Goal: Transaction & Acquisition: Obtain resource

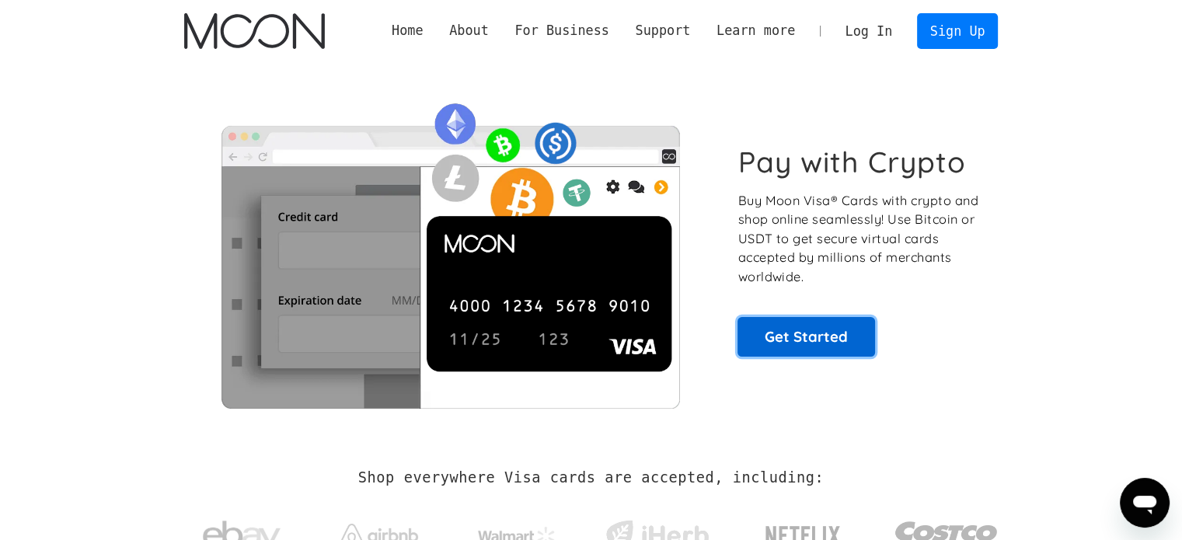
click at [818, 343] on link "Get Started" at bounding box center [807, 336] width 138 height 39
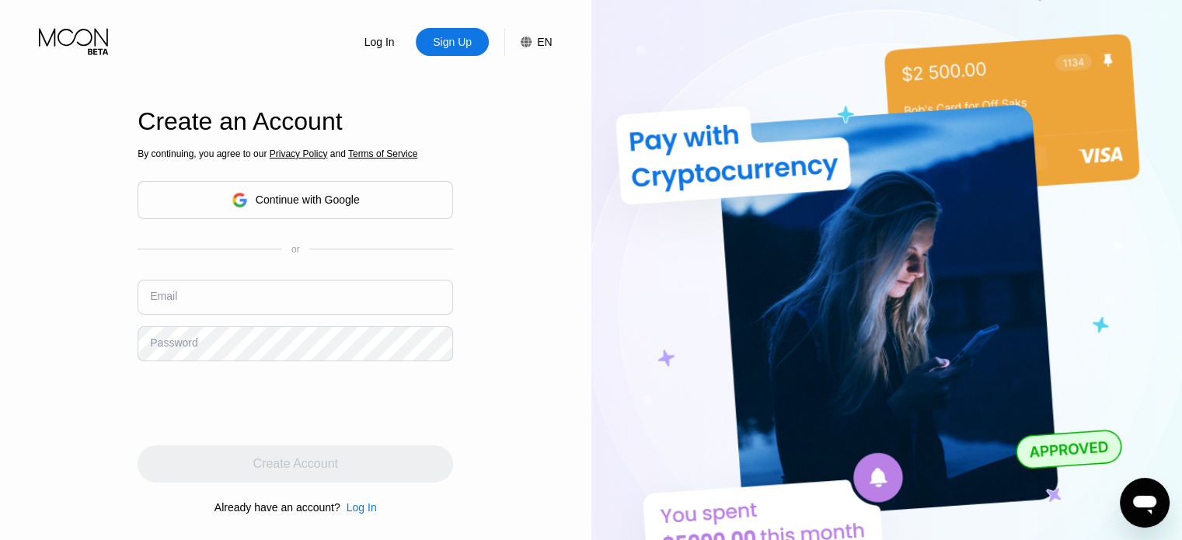
click at [323, 202] on div "Continue with Google" at bounding box center [308, 200] width 104 height 12
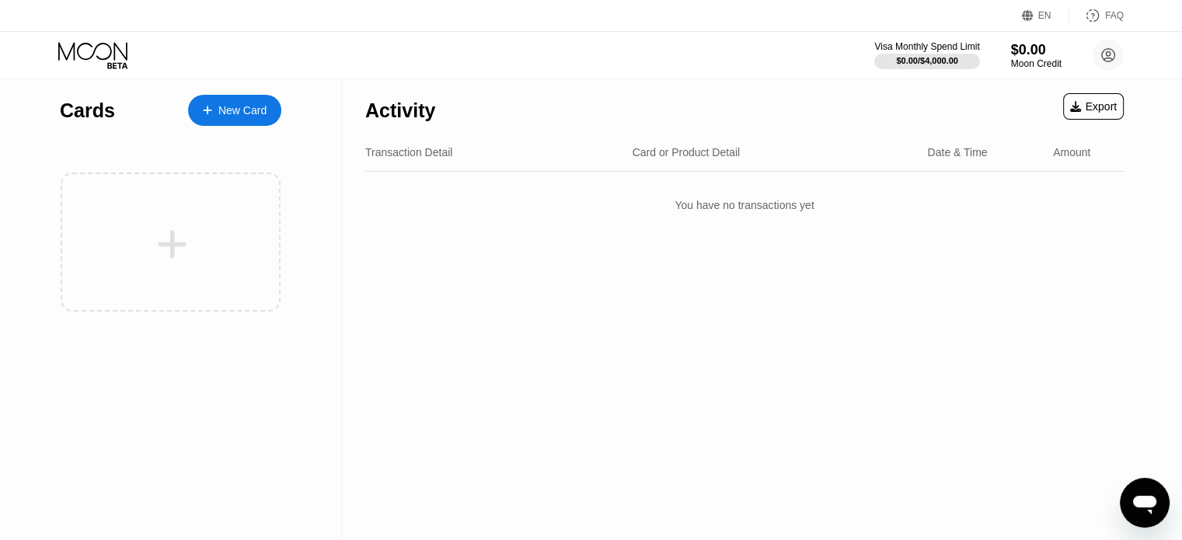
click at [261, 111] on div "New Card" at bounding box center [242, 110] width 48 height 13
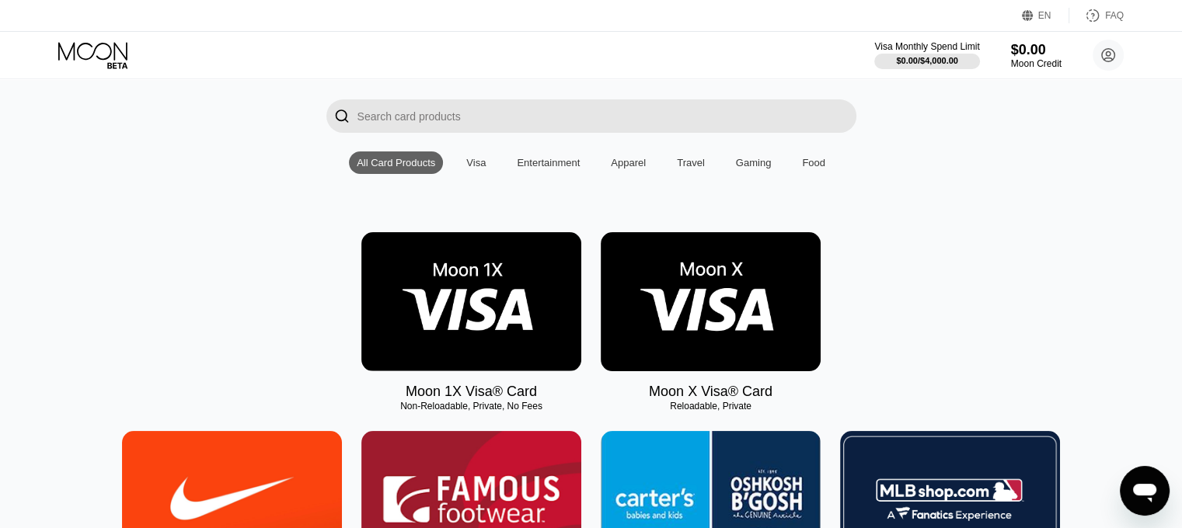
scroll to position [78, 0]
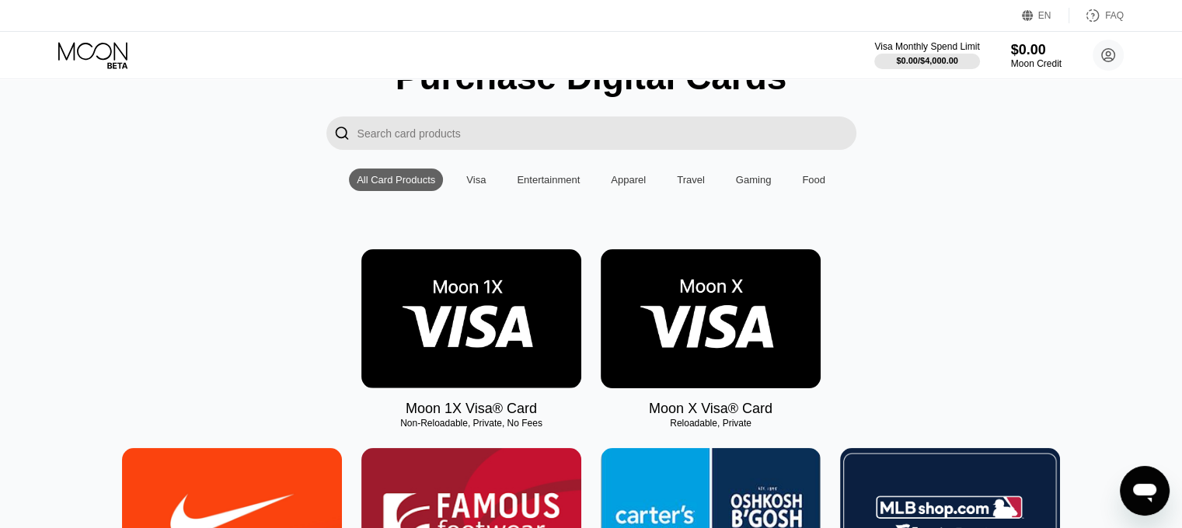
click at [731, 333] on img at bounding box center [711, 318] width 220 height 139
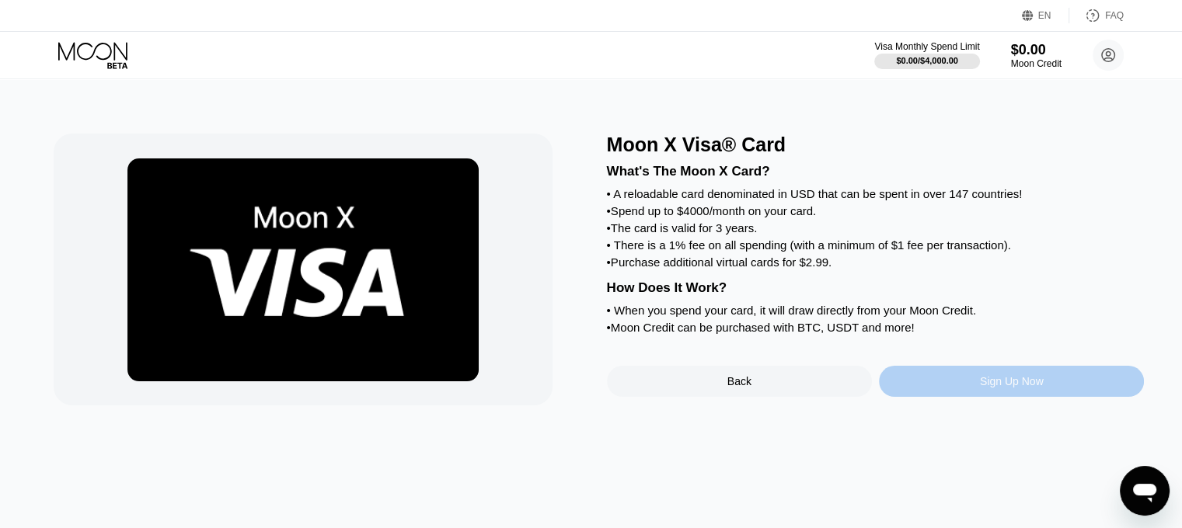
click at [959, 397] on div "Sign Up Now" at bounding box center [1011, 381] width 265 height 31
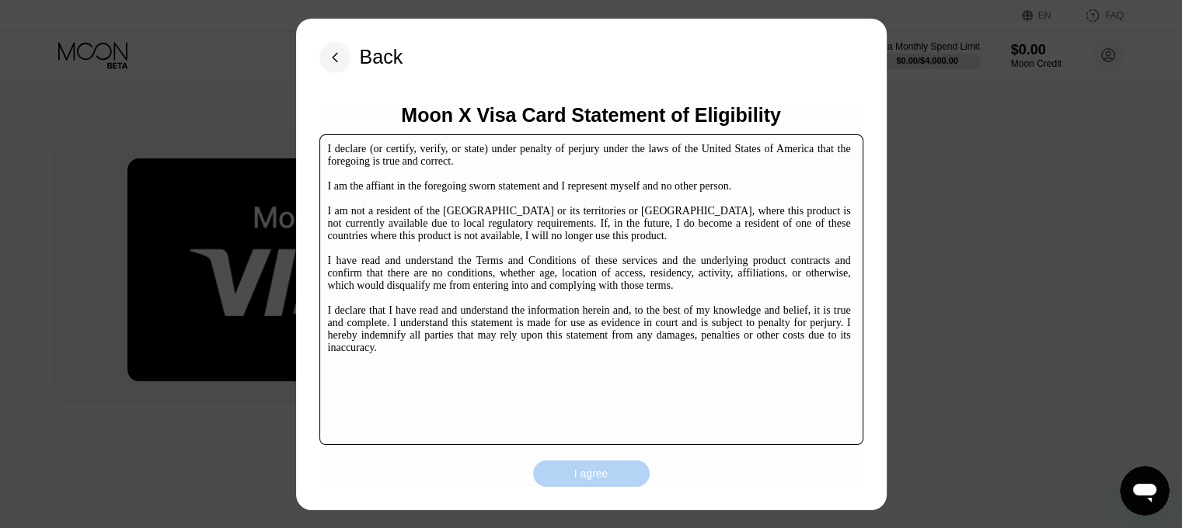
click at [603, 471] on div "I agree" at bounding box center [591, 474] width 34 height 14
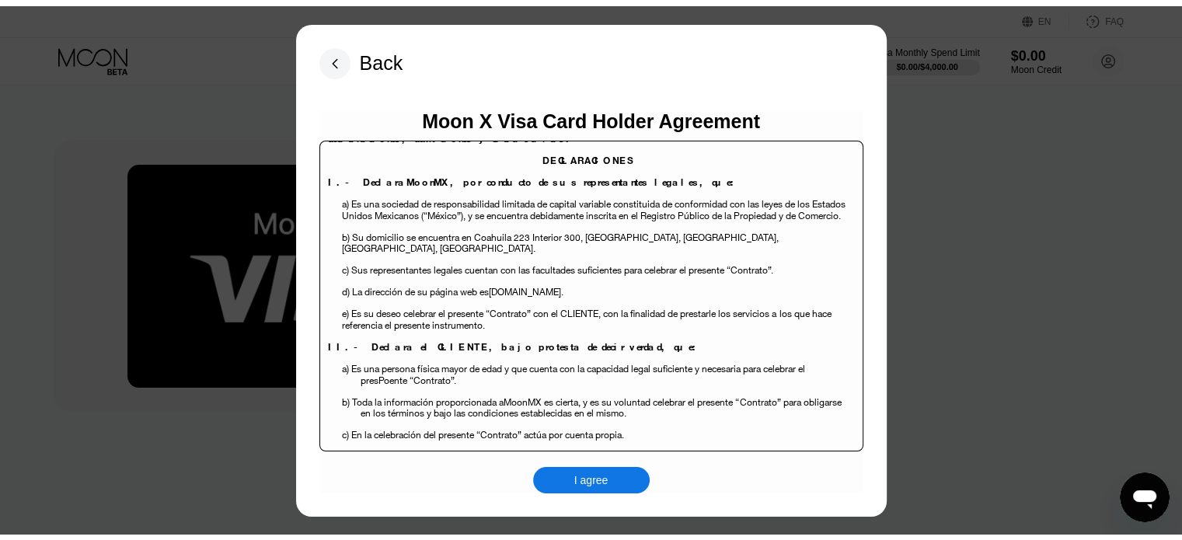
scroll to position [155, 0]
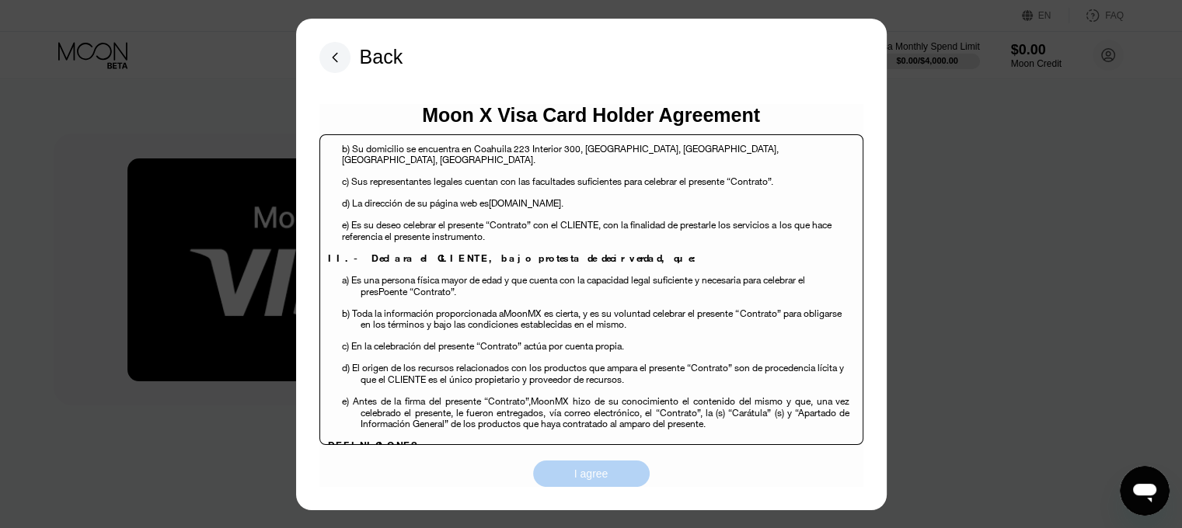
click at [609, 475] on div "I agree" at bounding box center [591, 474] width 117 height 26
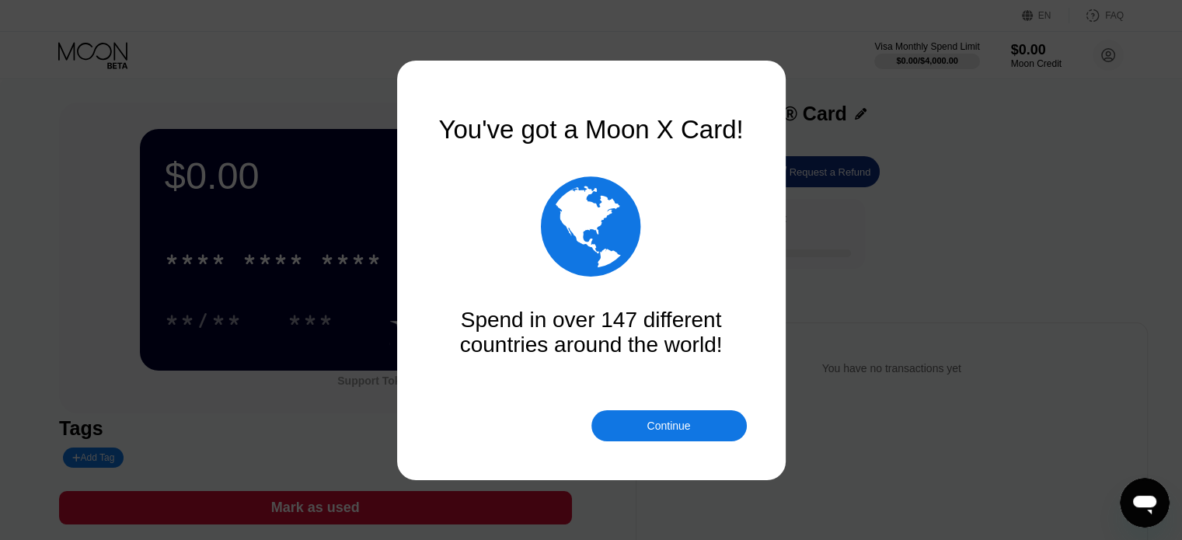
click at [659, 425] on div "Continue" at bounding box center [669, 426] width 44 height 12
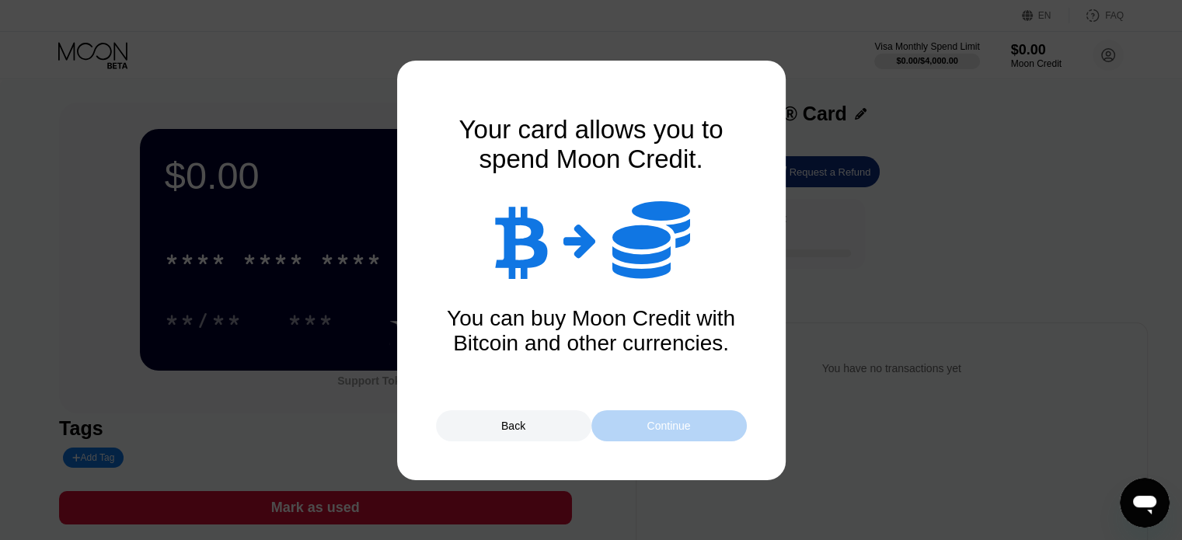
click at [660, 429] on div "Continue" at bounding box center [669, 426] width 44 height 12
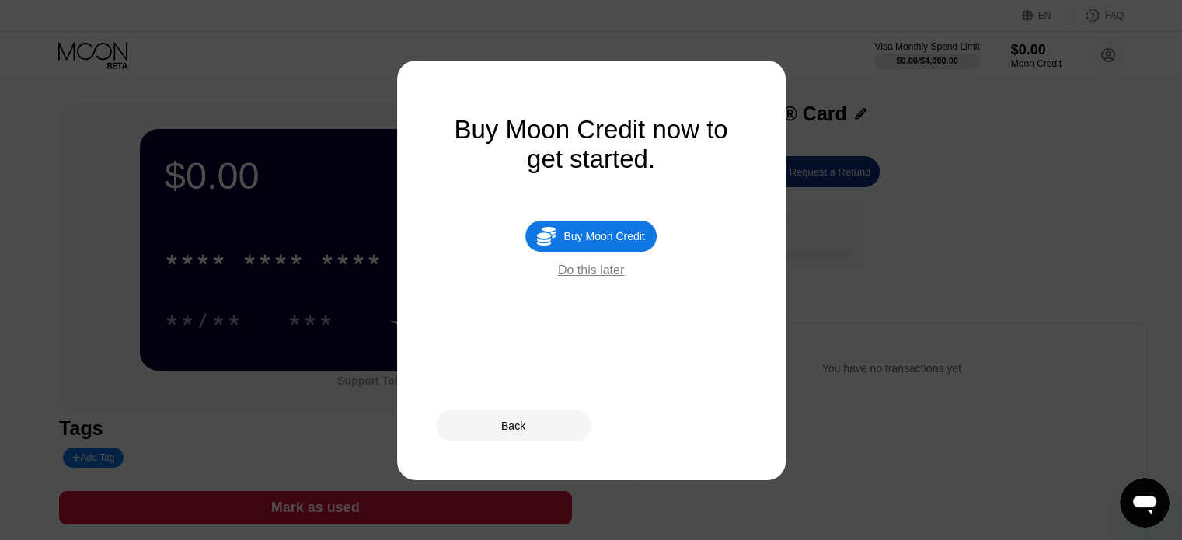
click at [619, 242] on div "Buy Moon Credit" at bounding box center [603, 236] width 81 height 12
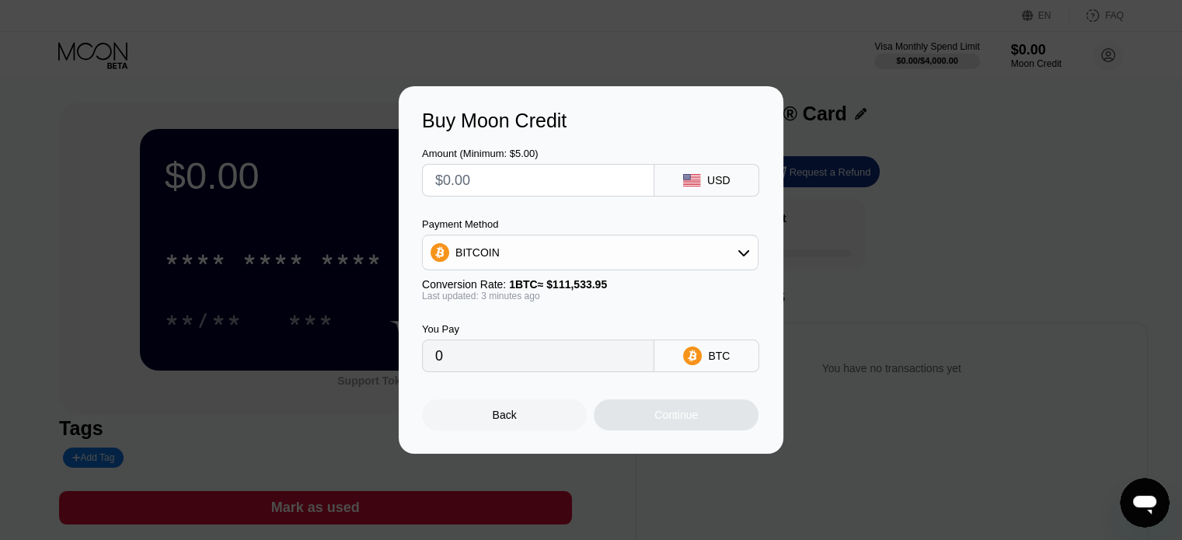
click at [525, 181] on input "text" at bounding box center [538, 180] width 206 height 31
click at [557, 251] on div "BITCOIN" at bounding box center [590, 252] width 335 height 31
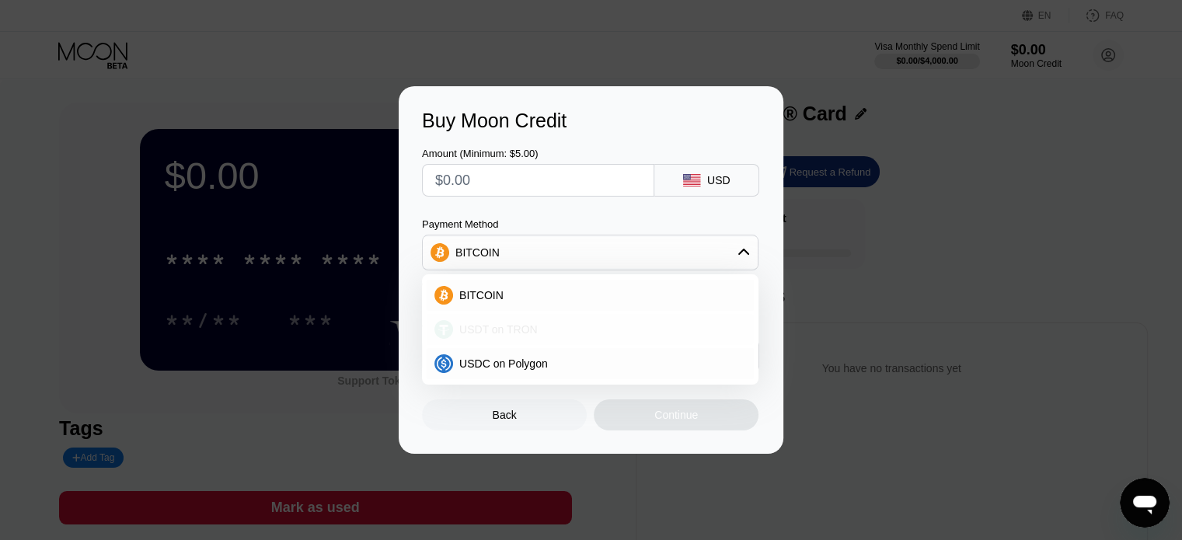
click at [535, 329] on div "USDT on TRON" at bounding box center [599, 329] width 293 height 12
type input "0.00"
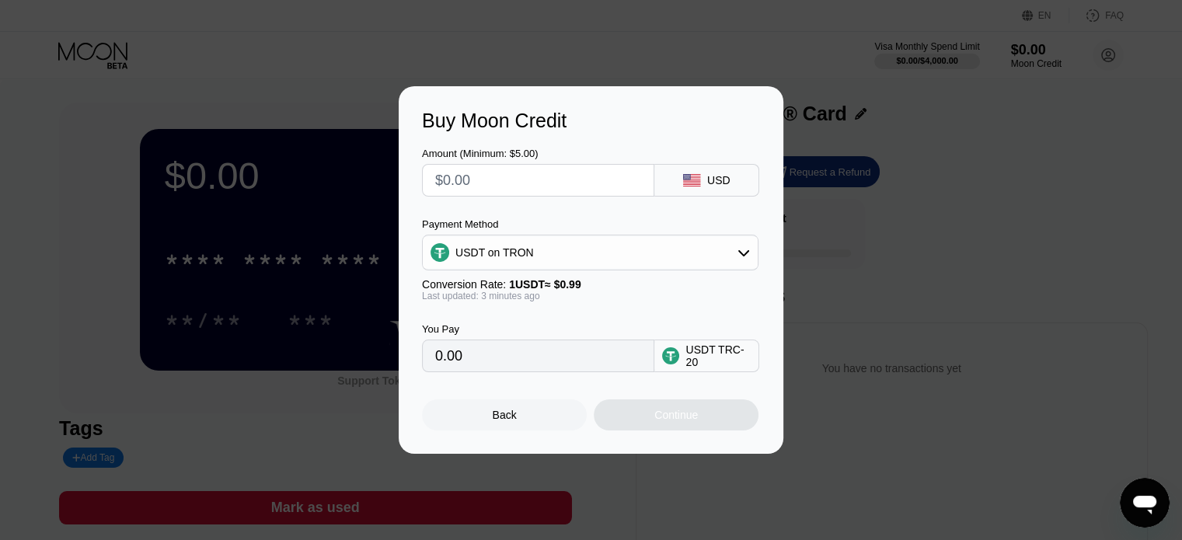
click at [547, 183] on input "text" at bounding box center [538, 180] width 206 height 31
type input "$2"
type input "2.02"
type input "$20"
type input "20.20"
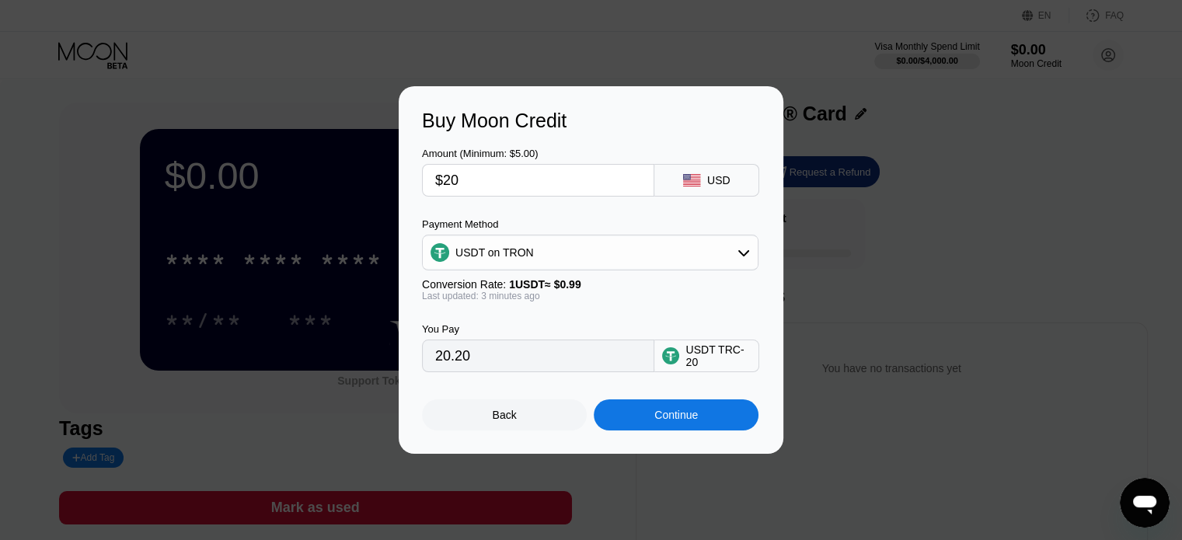
type input "$20"
click at [620, 322] on div "You Pay 20.20 USDT TRC-20" at bounding box center [591, 337] width 338 height 71
click at [666, 421] on div "Continue" at bounding box center [676, 415] width 44 height 12
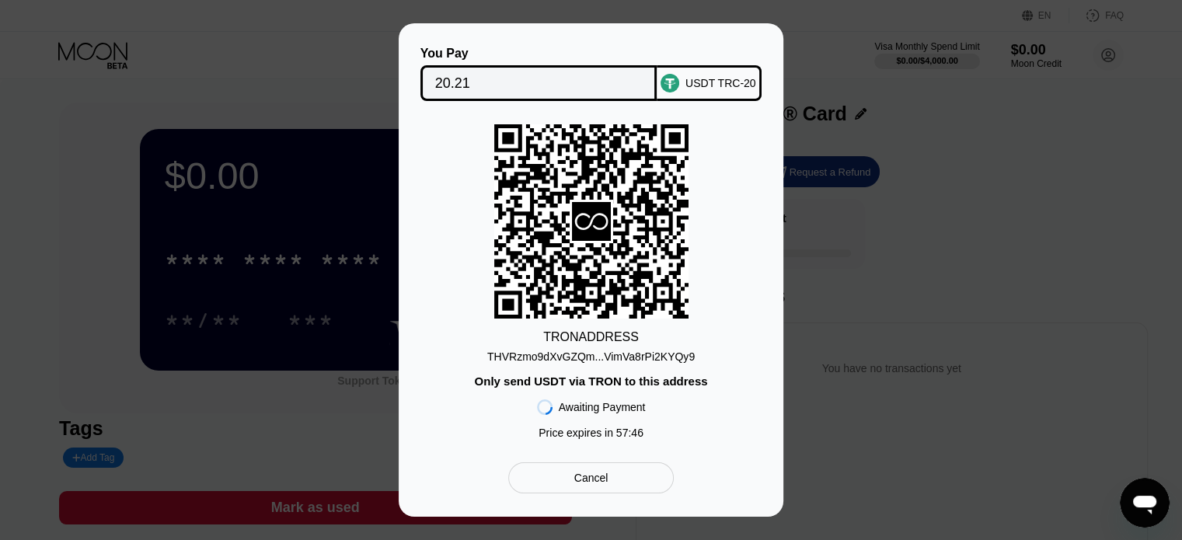
click at [558, 358] on div "THVRzmo9dXvGZQm...VimVa8rPi2KYQy9" at bounding box center [591, 357] width 208 height 12
click at [563, 355] on div "THVRzmo9dXvGZQm...VimVa8rPi2KYQy9" at bounding box center [591, 357] width 208 height 12
click at [534, 75] on input "20.21" at bounding box center [539, 83] width 208 height 31
click at [598, 481] on div "Cancel" at bounding box center [591, 478] width 34 height 14
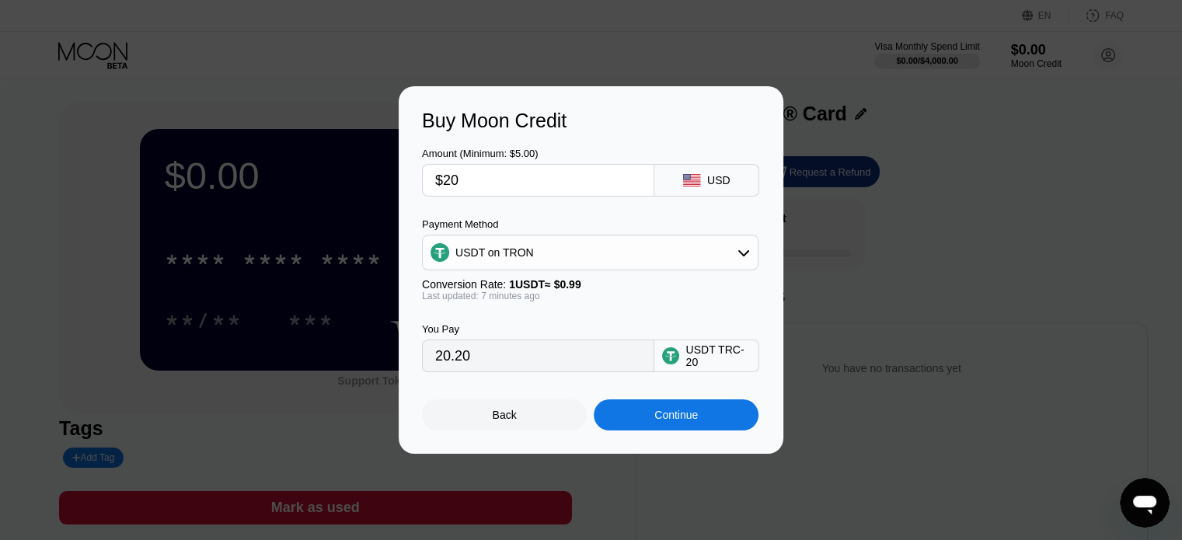
drag, startPoint x: 473, startPoint y: 177, endPoint x: 435, endPoint y: 179, distance: 37.3
click at [435, 179] on input "$20" at bounding box center [538, 180] width 206 height 31
type input "$1"
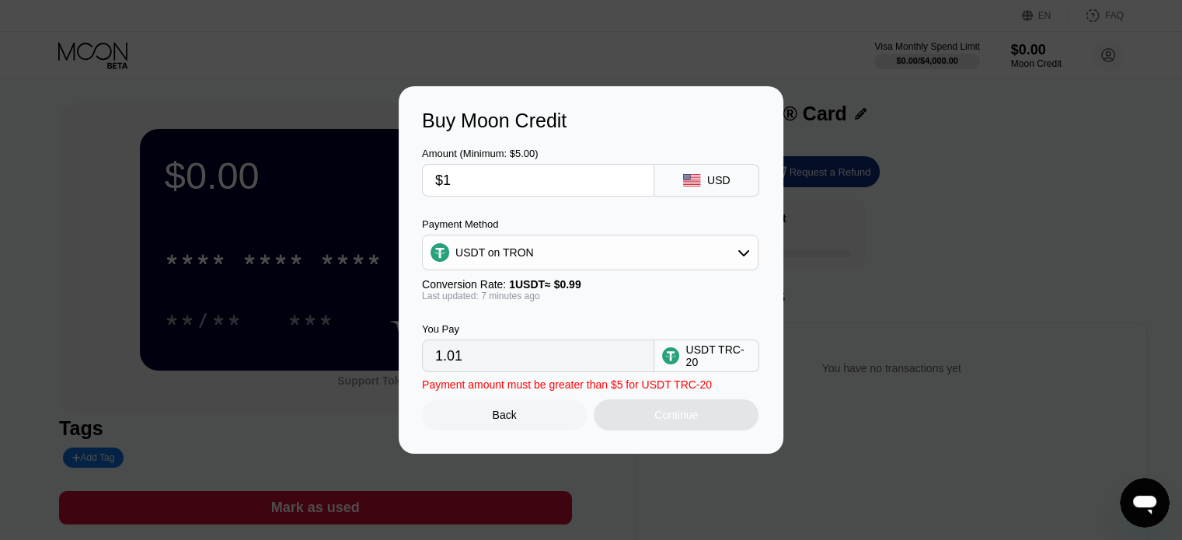
type input "1.01"
type input "$15"
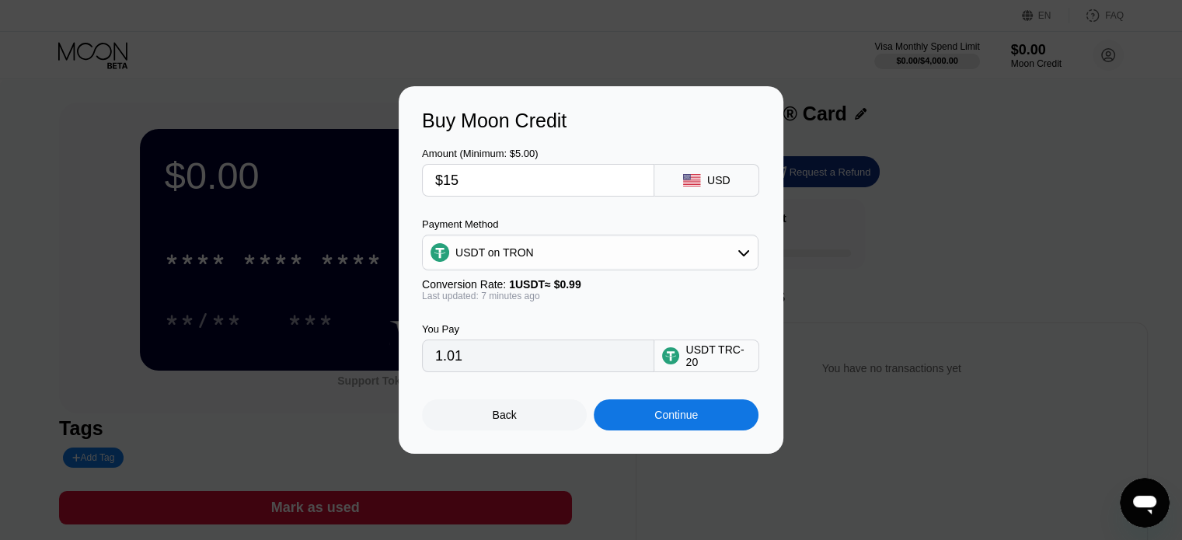
type input "15.15"
drag, startPoint x: 463, startPoint y: 183, endPoint x: 450, endPoint y: 180, distance: 13.4
click at [450, 180] on input "$15" at bounding box center [538, 180] width 206 height 31
type input "$16"
type input "16.16"
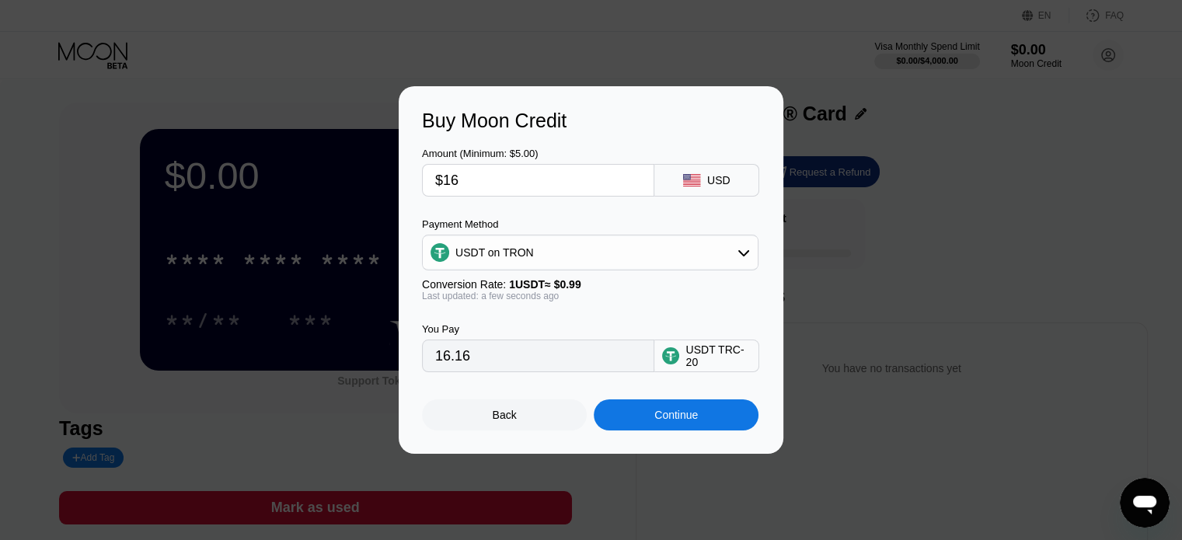
type input "$16"
click at [670, 421] on div "Continue" at bounding box center [676, 415] width 44 height 12
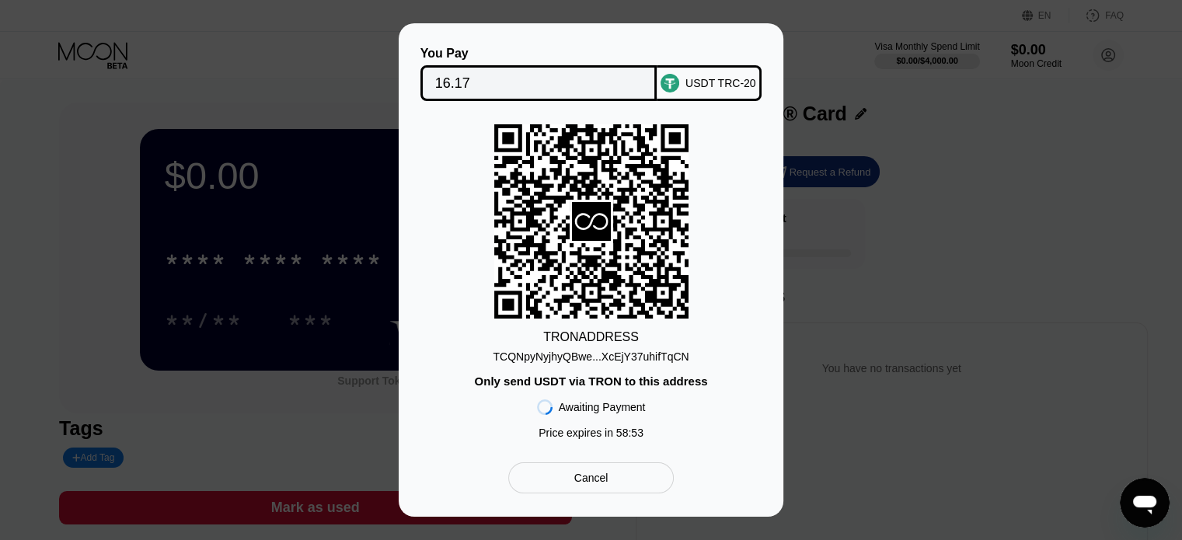
click at [623, 358] on div "TCQNpyNyjhyQBwe...XcEjY37uhifTqCN" at bounding box center [591, 357] width 196 height 12
click at [678, 357] on div "TCQNpyNyjhyQBwe...XcEjY37uhifTqCN" at bounding box center [591, 357] width 196 height 12
click at [594, 481] on div "Cancel" at bounding box center [591, 478] width 34 height 14
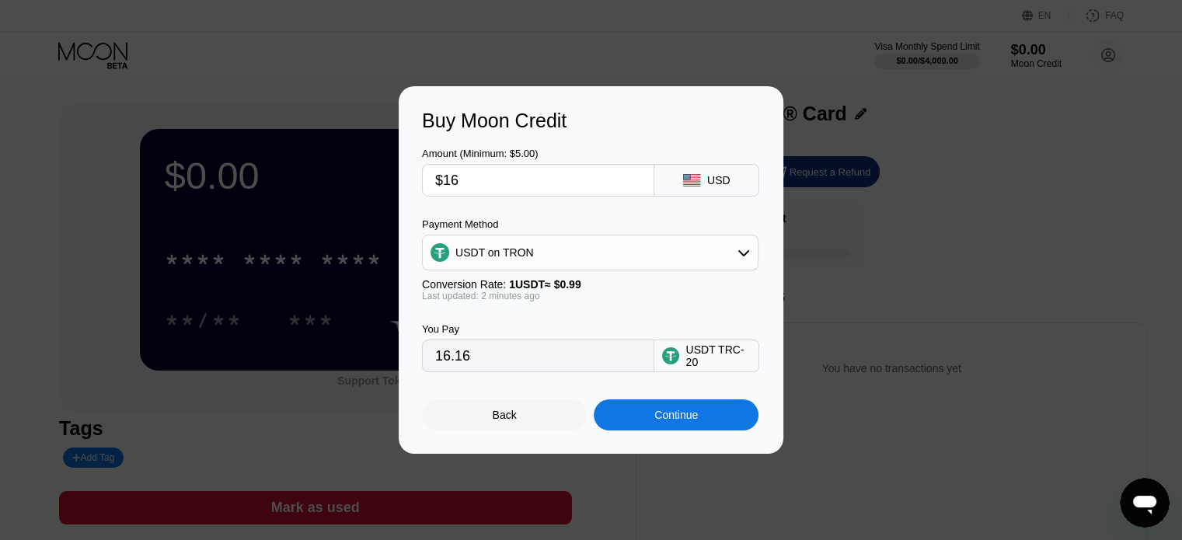
click at [457, 167] on input "$16" at bounding box center [538, 180] width 206 height 31
click at [451, 173] on input "$16" at bounding box center [538, 180] width 206 height 31
type input "$15"
type input "15.15"
type input "$15"
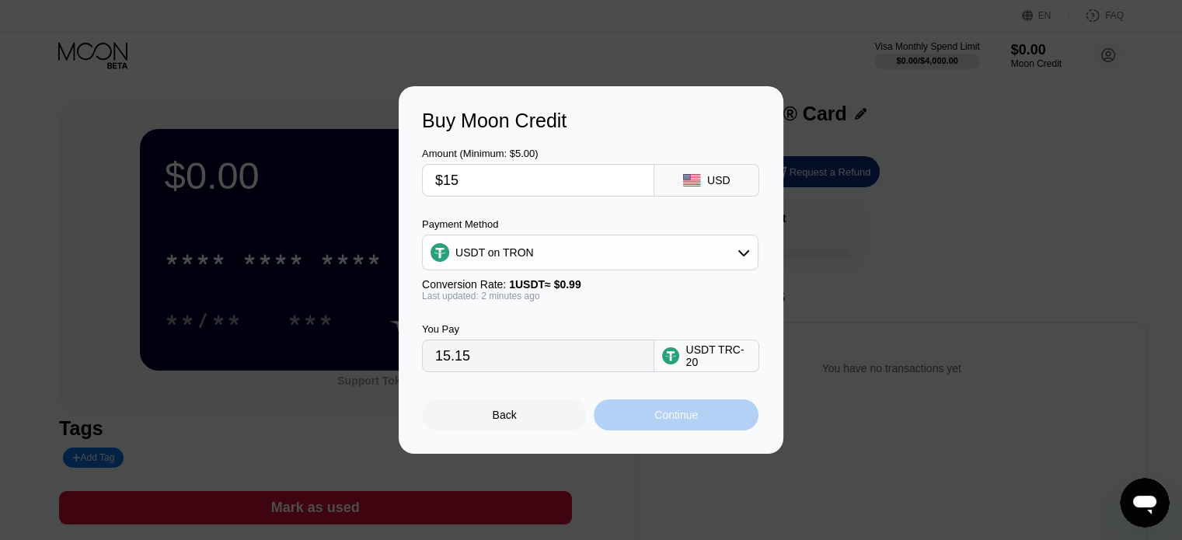
click at [685, 418] on div "Continue" at bounding box center [676, 415] width 44 height 12
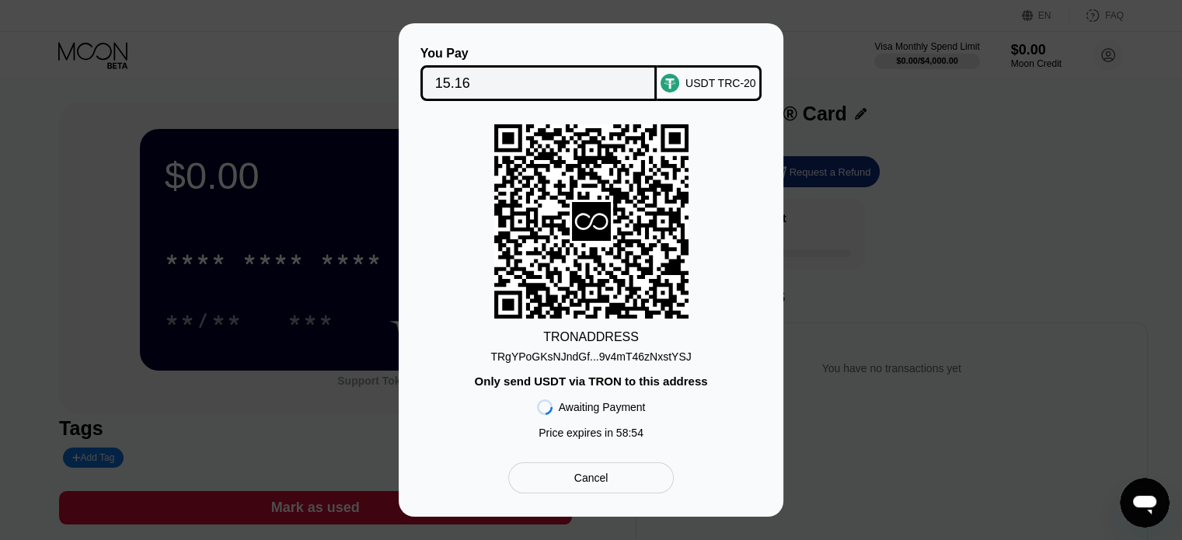
click at [616, 357] on div "TRgYPoGKsNJndGf...9v4mT46zNxstYSJ" at bounding box center [590, 357] width 201 height 12
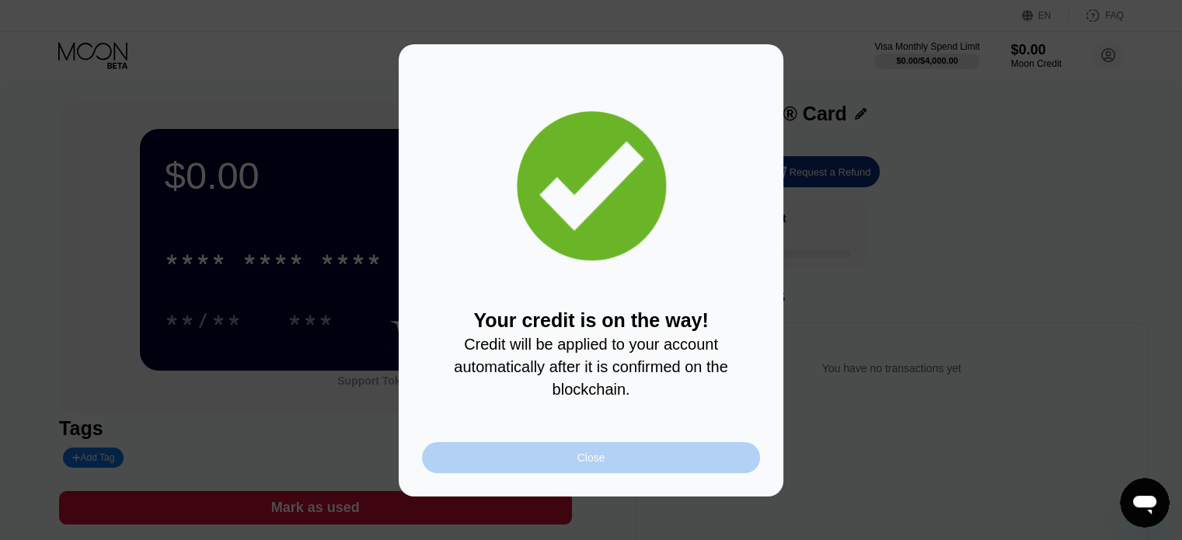
click at [605, 460] on div "Close" at bounding box center [591, 457] width 338 height 31
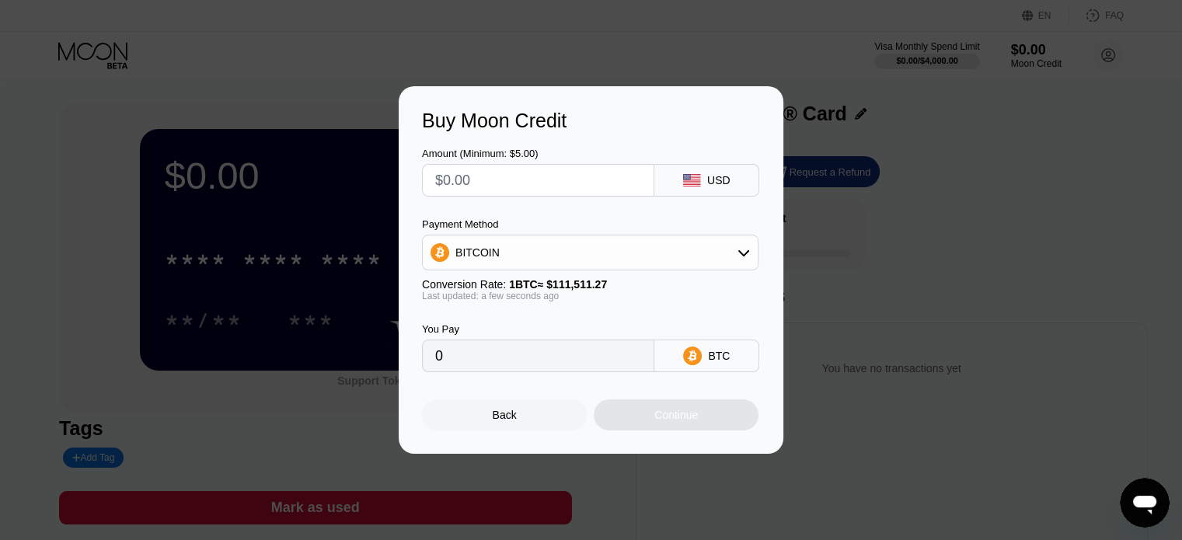
click at [525, 424] on div "Back" at bounding box center [504, 414] width 165 height 31
drag, startPoint x: 507, startPoint y: 426, endPoint x: 513, endPoint y: 419, distance: 8.9
click at [507, 421] on div "Back" at bounding box center [505, 415] width 24 height 12
click at [478, 423] on div "Back" at bounding box center [504, 414] width 165 height 31
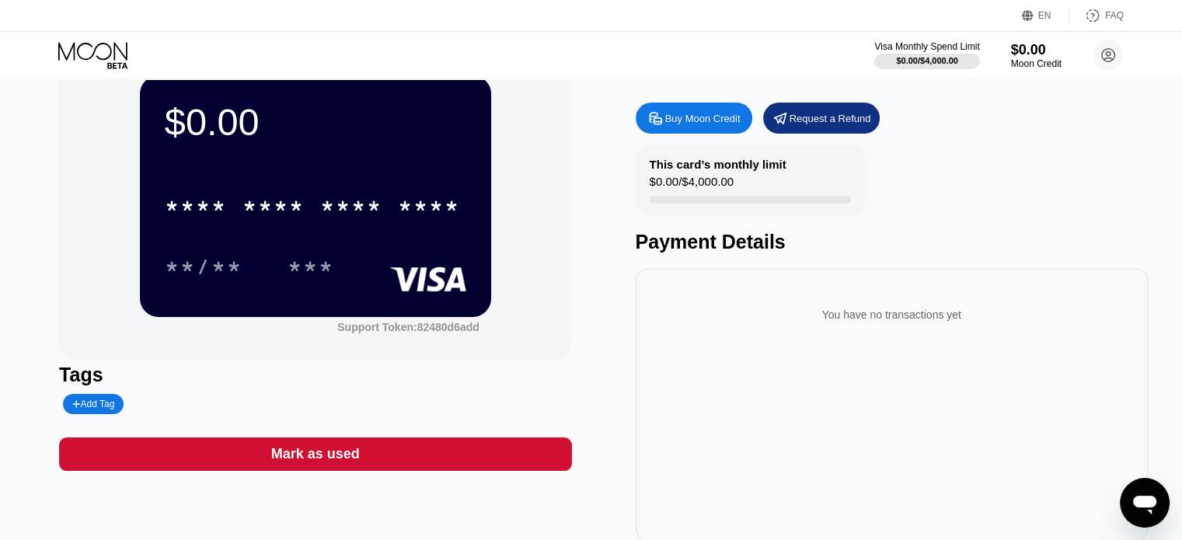
scroll to position [78, 0]
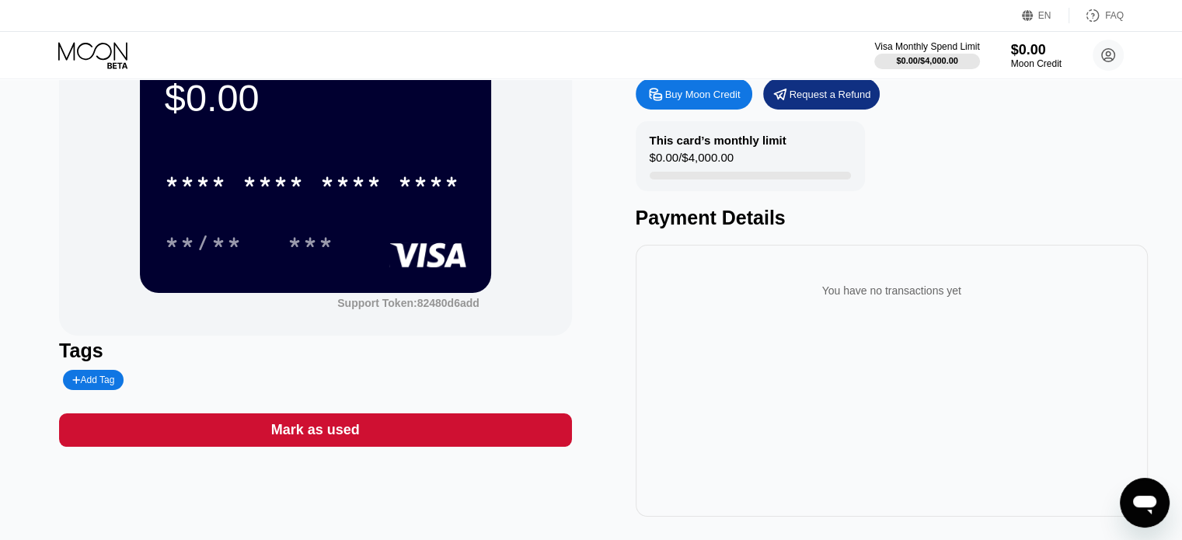
click at [445, 260] on rect at bounding box center [427, 254] width 77 height 25
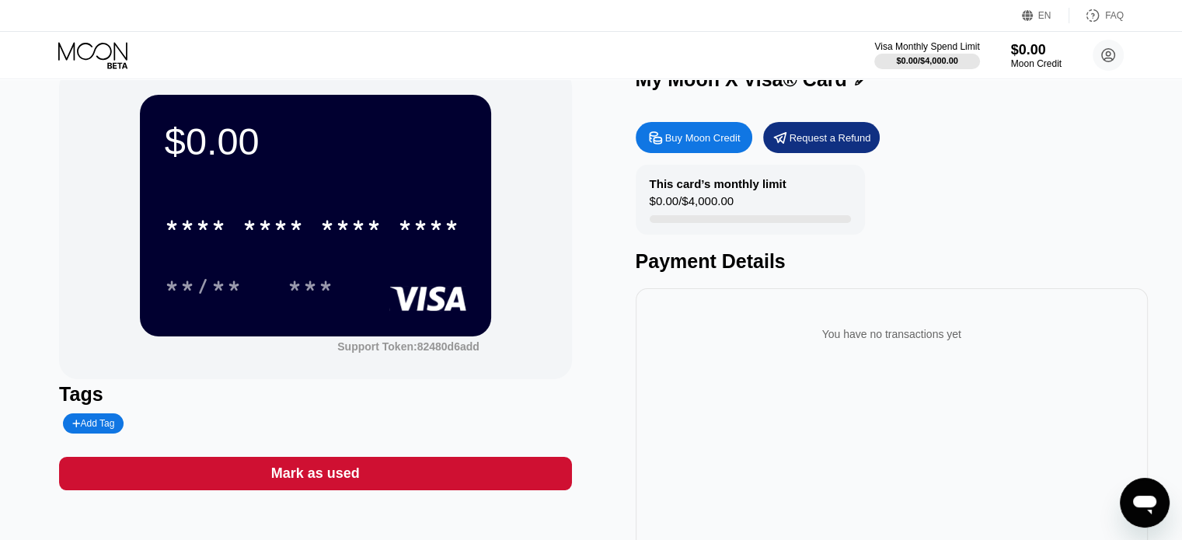
scroll to position [0, 0]
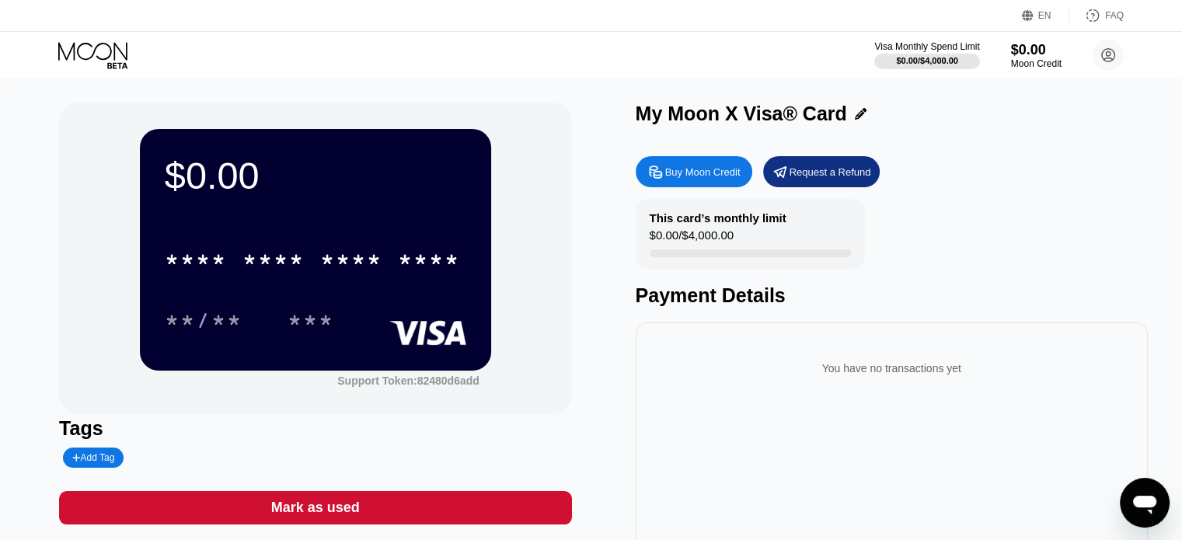
click at [385, 235] on div "* * * * * * * * * * * * ****" at bounding box center [316, 254] width 302 height 53
click at [1029, 53] on div "$0.00" at bounding box center [1036, 49] width 52 height 16
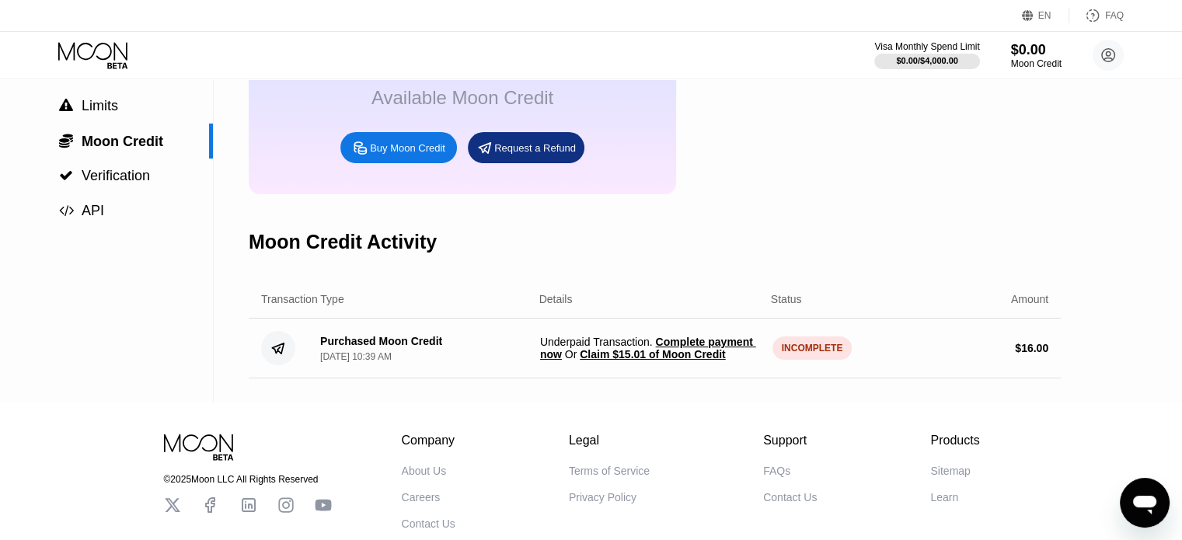
scroll to position [155, 0]
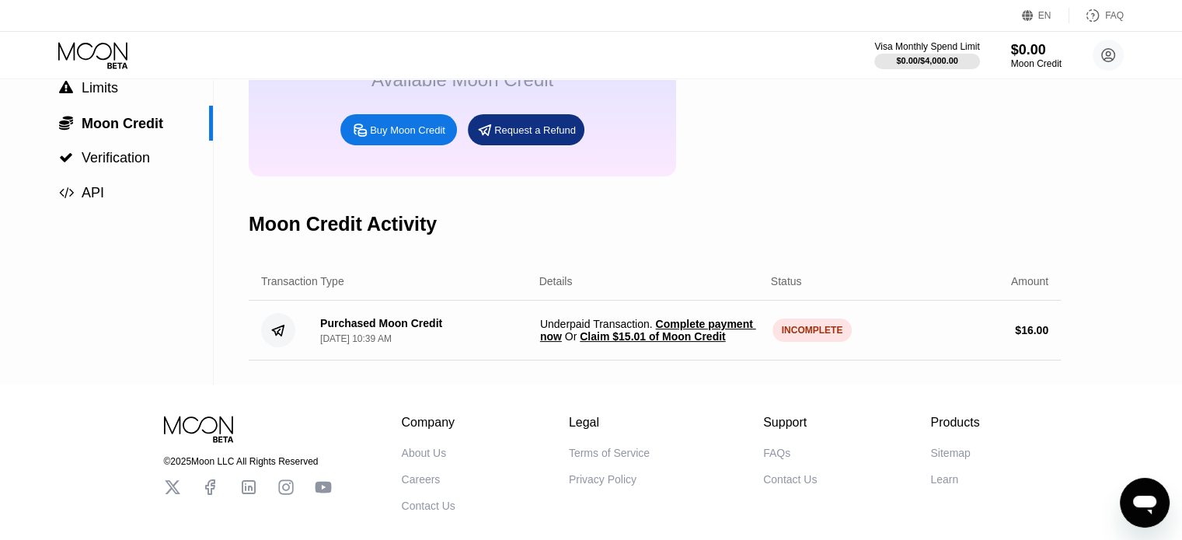
drag, startPoint x: 1020, startPoint y: 345, endPoint x: 1062, endPoint y: 351, distance: 43.1
click at [1062, 351] on div "Settings  Profile  Rewards  Limits  Moon Credit  Verification  API Moon C…" at bounding box center [591, 154] width 1182 height 461
click at [652, 343] on span "Claim $15.01 of Moon Credit" at bounding box center [652, 336] width 145 height 12
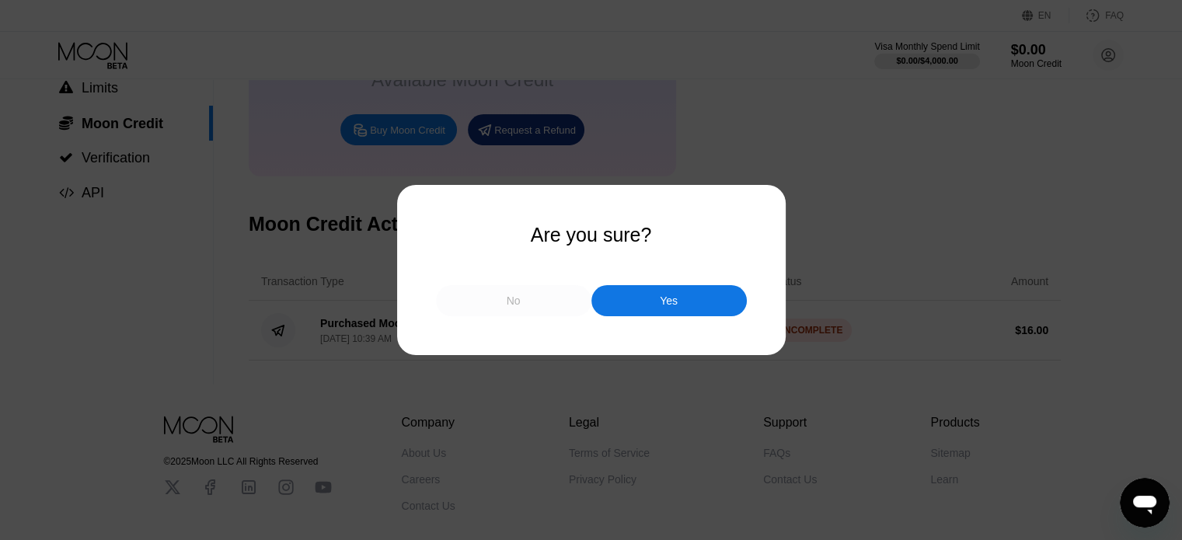
click at [541, 311] on div "No" at bounding box center [513, 300] width 155 height 31
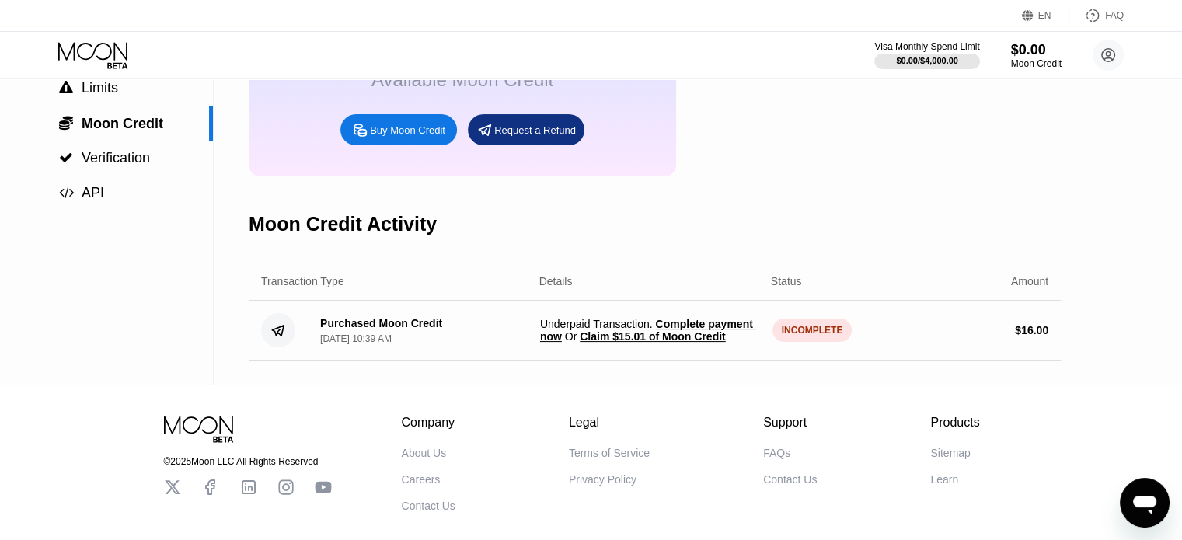
click at [695, 343] on span "Claim $15.01 of Moon Credit" at bounding box center [652, 336] width 145 height 12
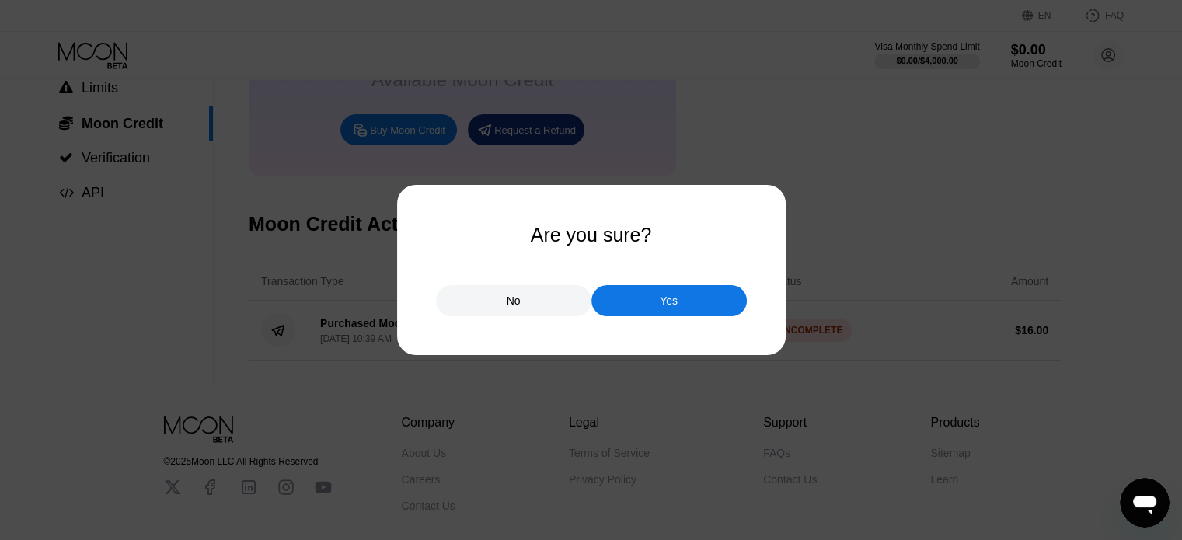
click at [532, 312] on div "No" at bounding box center [513, 300] width 155 height 31
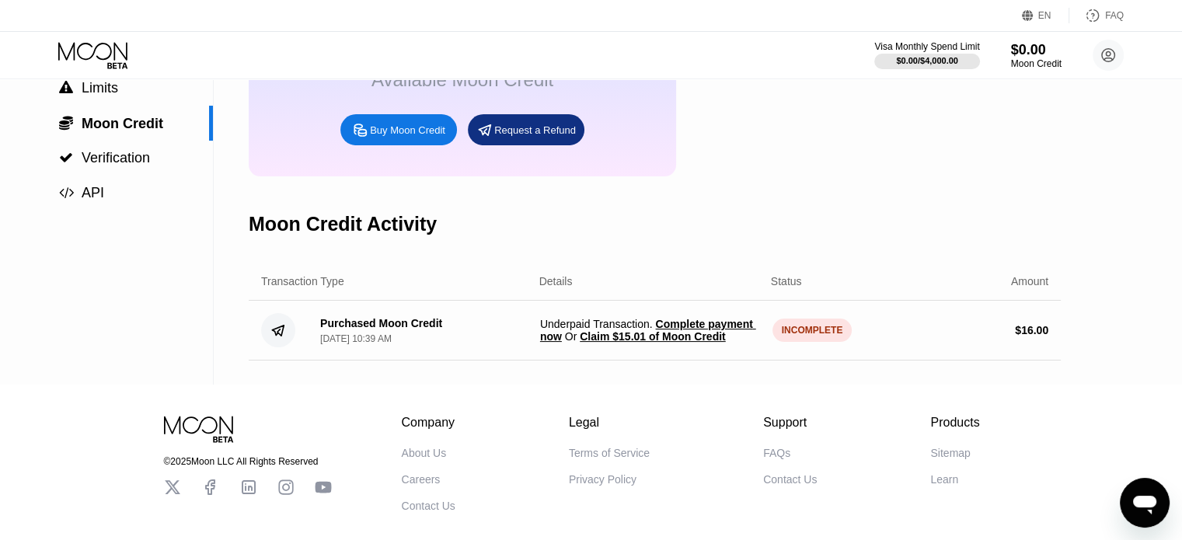
click at [1025, 337] on div "$ 16.00" at bounding box center [1031, 330] width 33 height 12
click at [796, 342] on div "INCOMPLETE" at bounding box center [813, 330] width 80 height 23
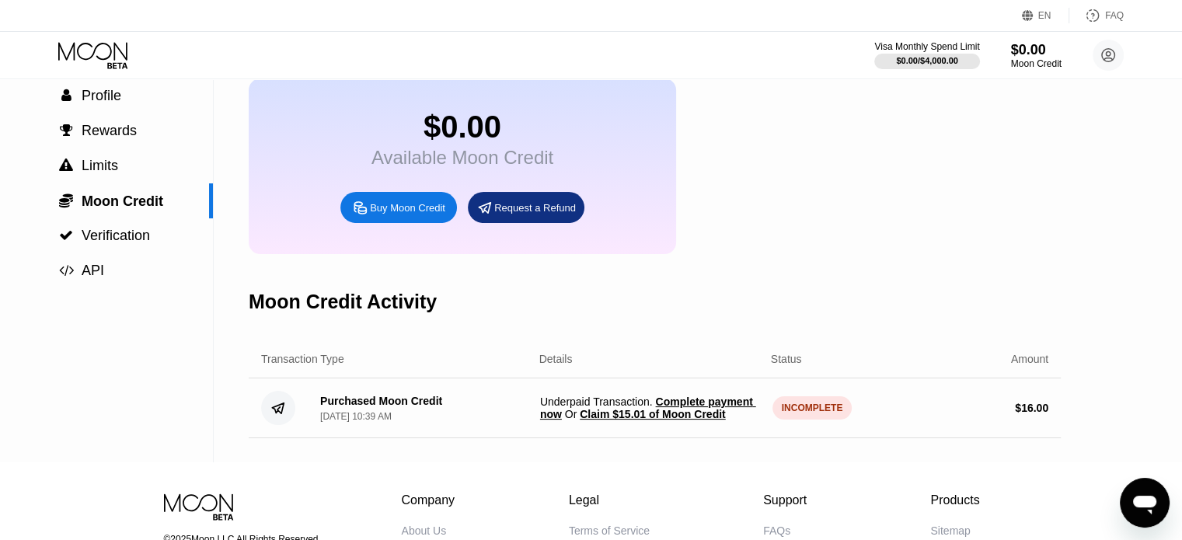
scroll to position [0, 0]
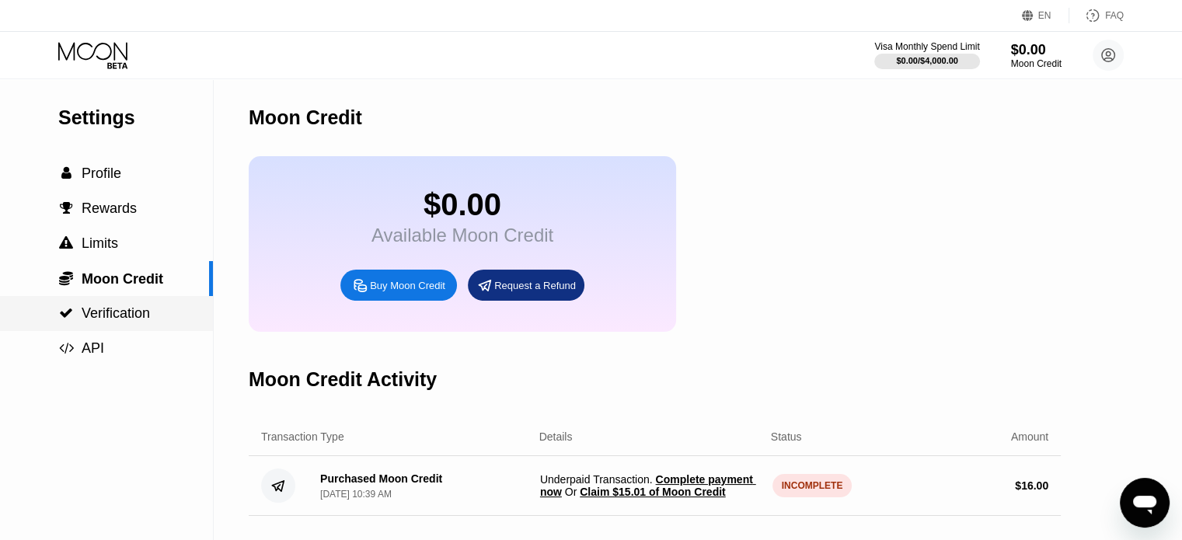
click at [106, 318] on span "Verification" at bounding box center [116, 313] width 68 height 16
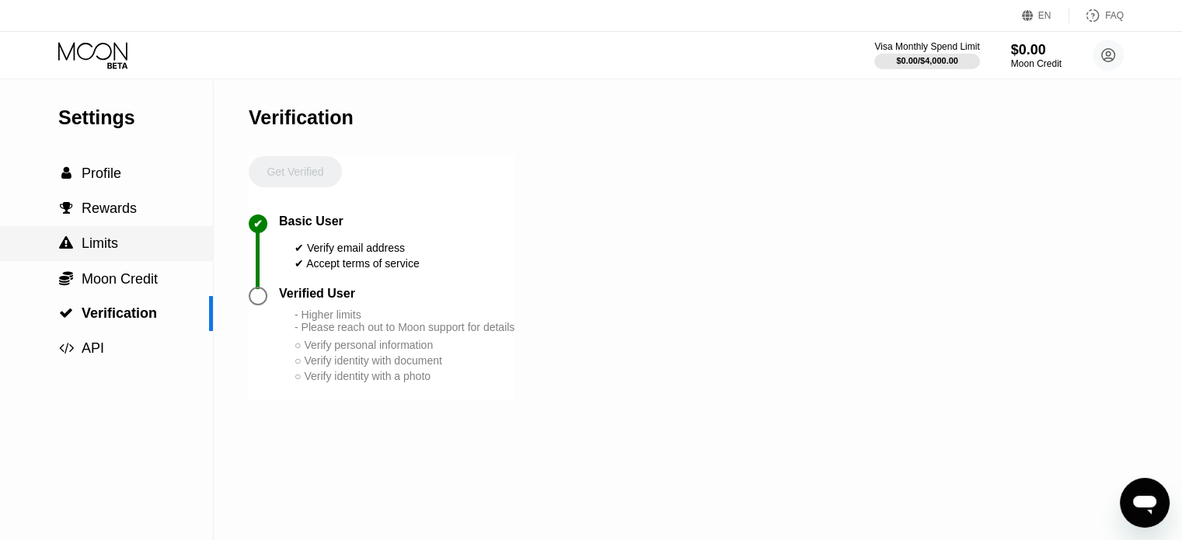
click at [106, 251] on span "Limits" at bounding box center [100, 243] width 37 height 16
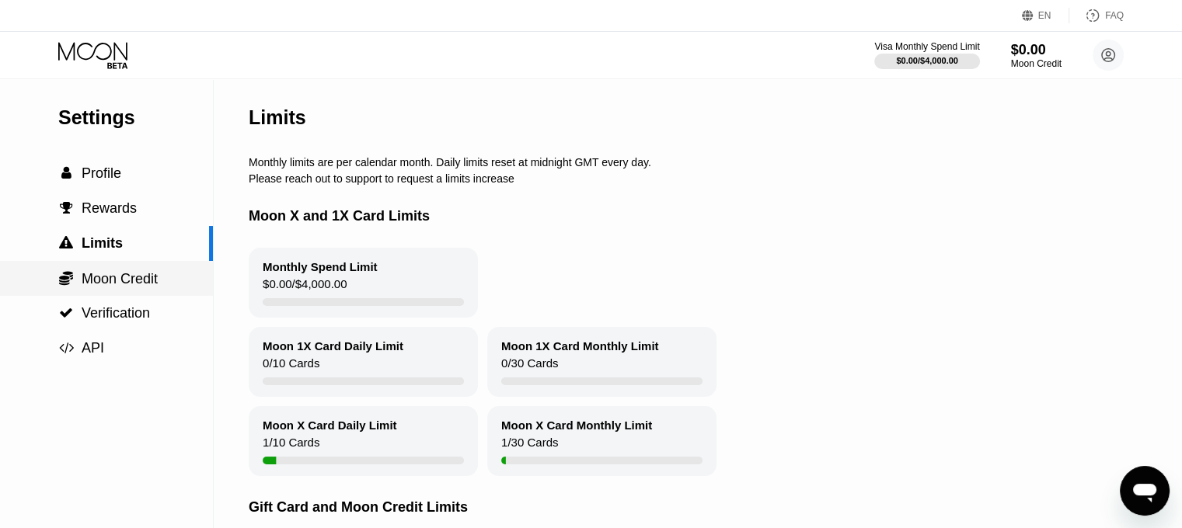
click at [120, 287] on span "Moon Credit" at bounding box center [120, 279] width 76 height 16
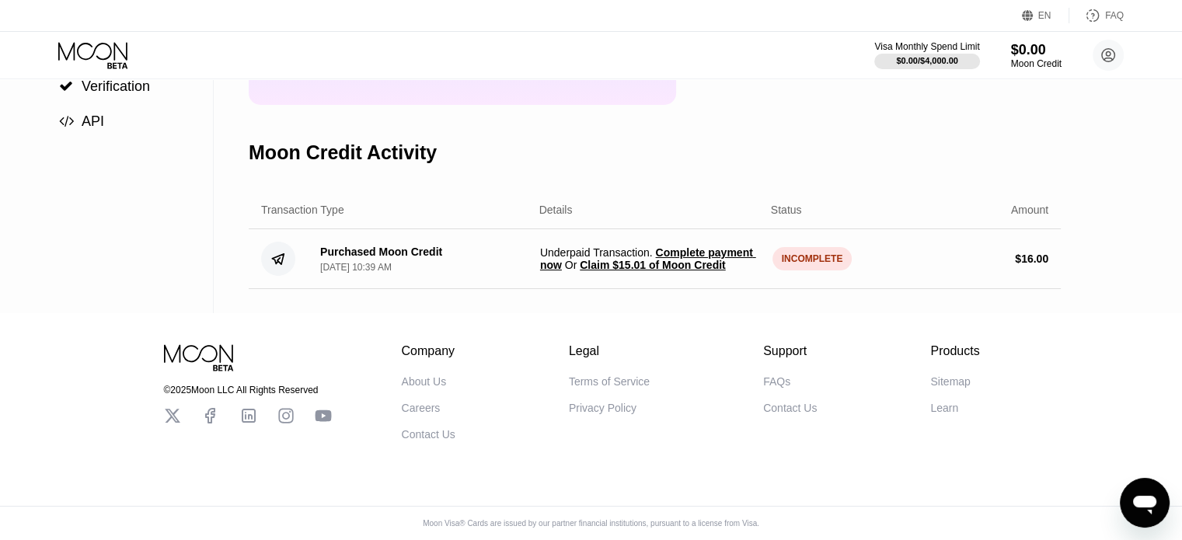
scroll to position [159, 0]
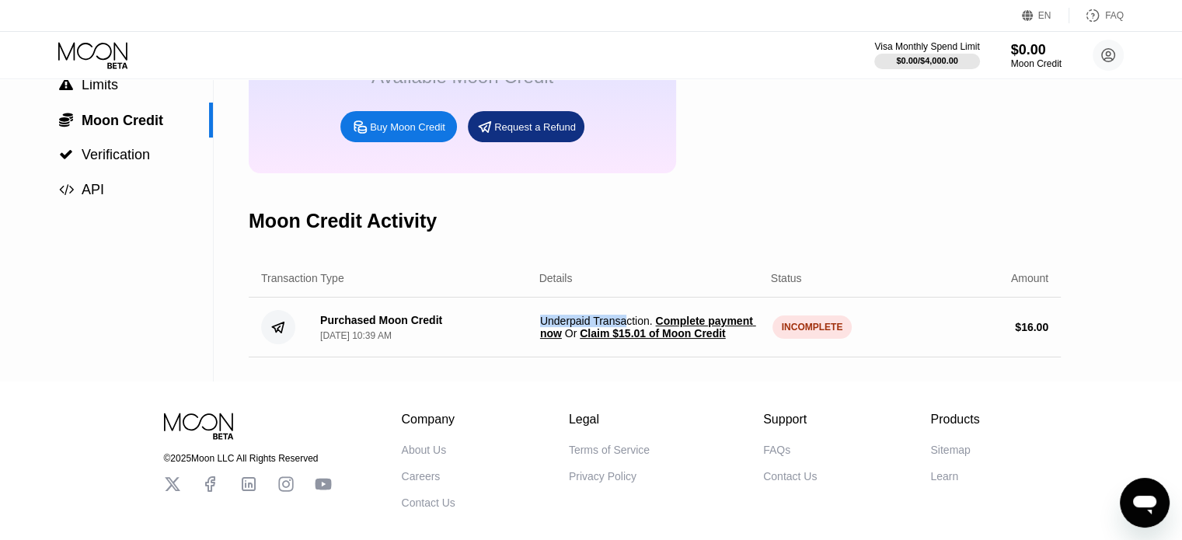
drag, startPoint x: 624, startPoint y: 335, endPoint x: 537, endPoint y: 329, distance: 87.3
click at [537, 329] on div "Purchased Moon Credit Sep 24, 2025, 10:39 AM Underpaid Transaction . Complete p…" at bounding box center [655, 328] width 812 height 60
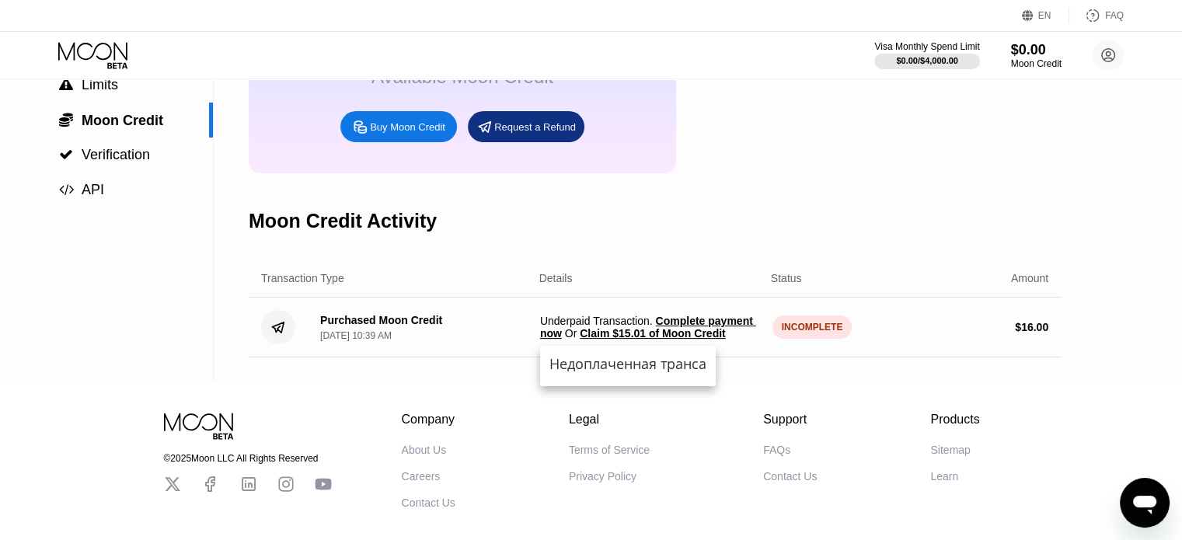
click at [807, 206] on div "Moon Credit Activity" at bounding box center [655, 221] width 812 height 77
click at [670, 340] on span "Claim $15.01 of Moon Credit" at bounding box center [652, 333] width 145 height 12
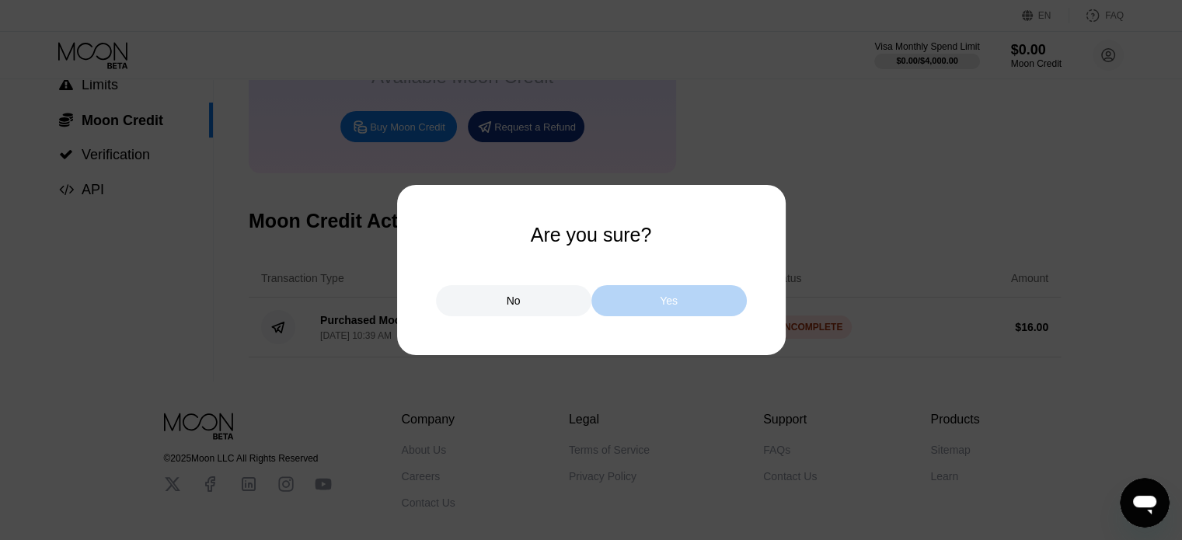
click at [667, 312] on div "Yes" at bounding box center [668, 300] width 155 height 31
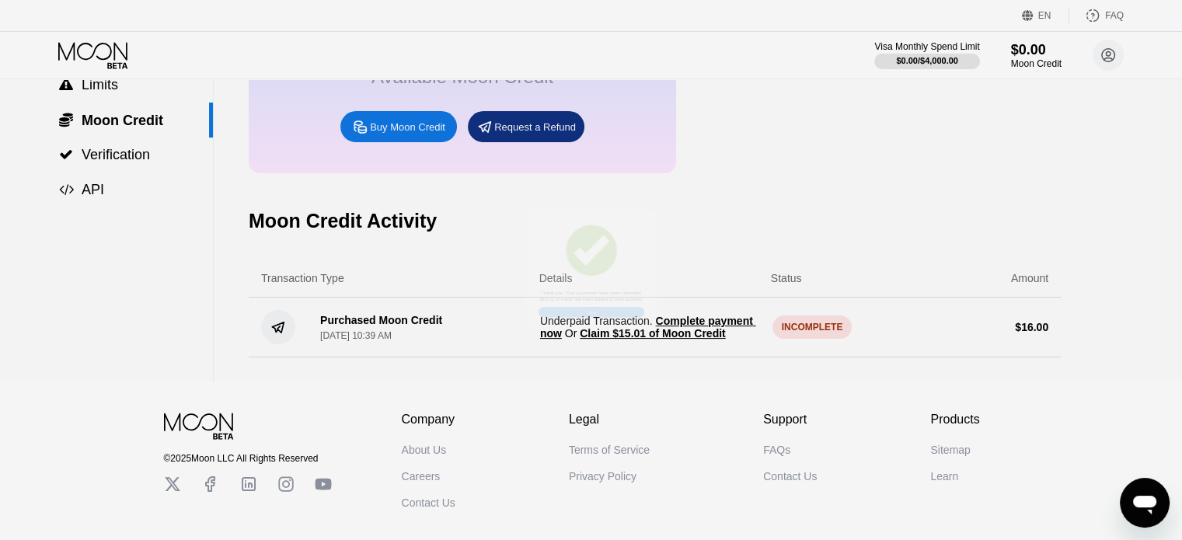
scroll to position [0, 0]
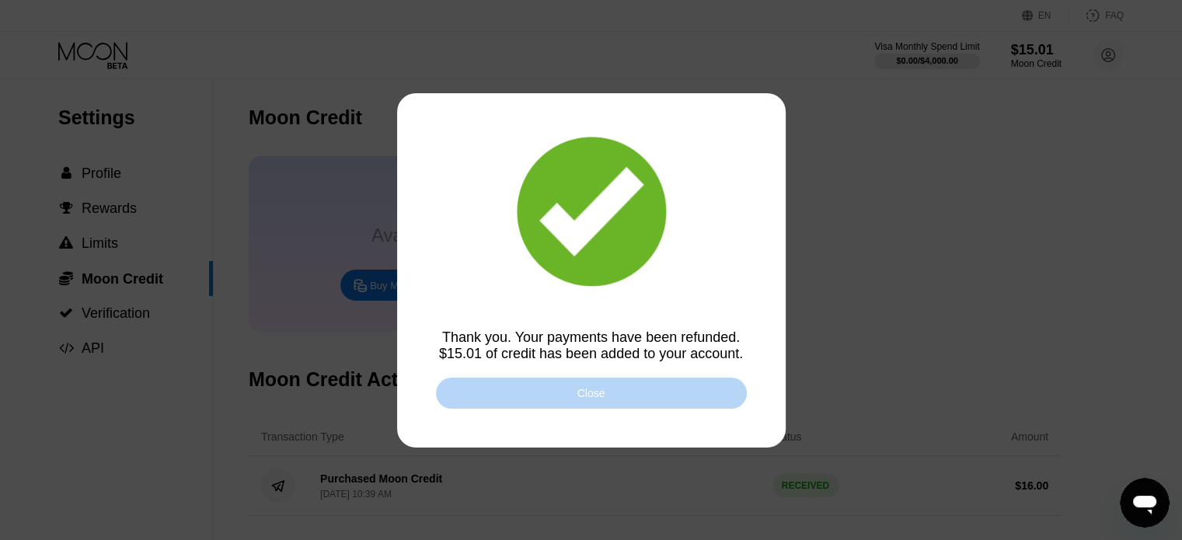
click at [606, 396] on div "Close" at bounding box center [591, 393] width 311 height 31
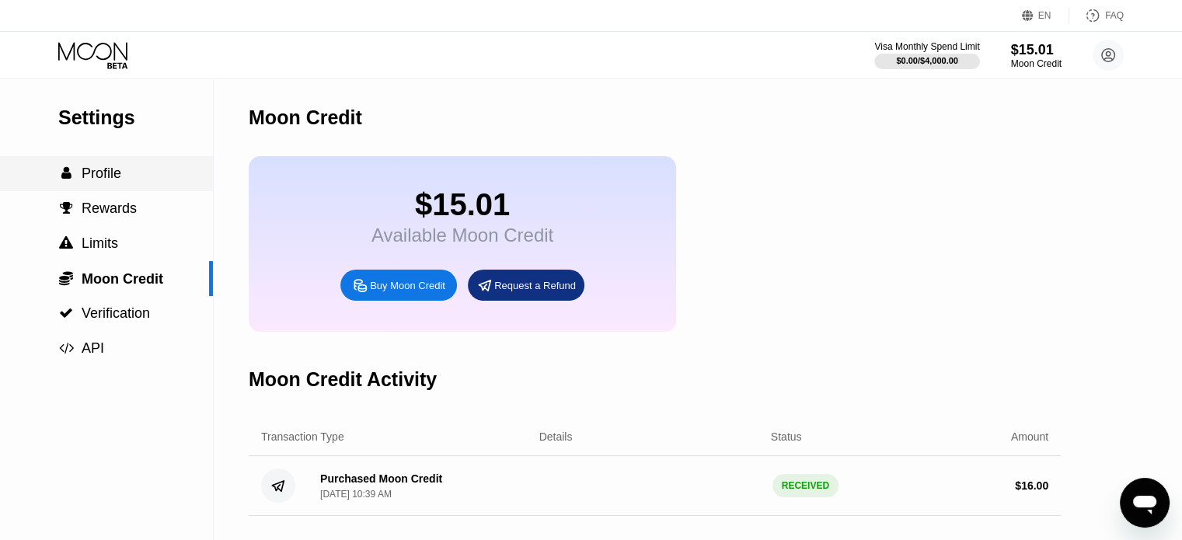
click at [101, 181] on span "Profile" at bounding box center [102, 174] width 40 height 16
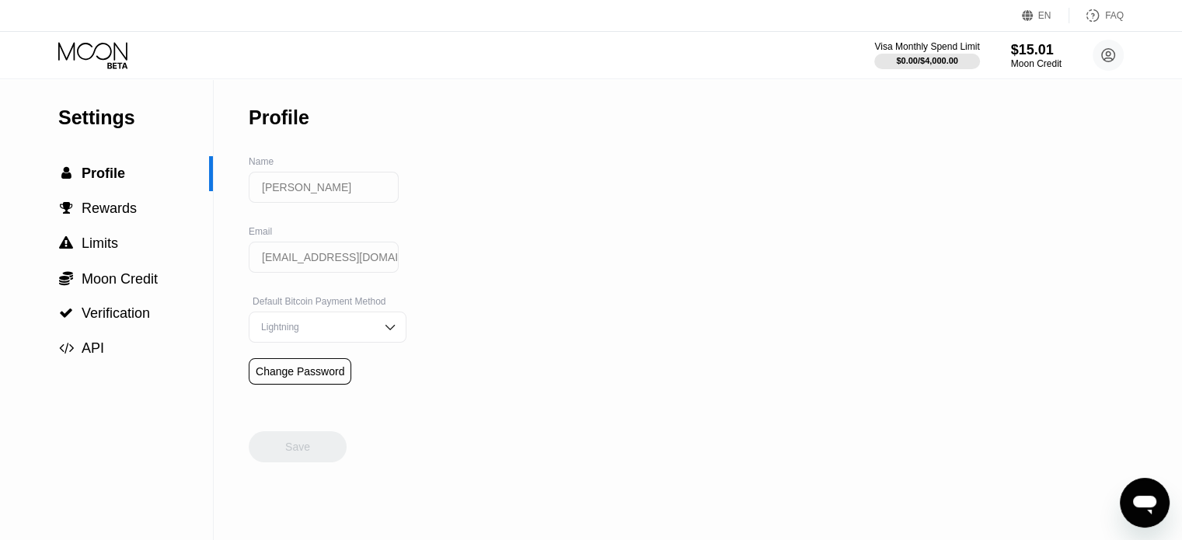
click at [337, 189] on input "[PERSON_NAME]" at bounding box center [324, 187] width 150 height 31
click at [337, 190] on input "[PERSON_NAME]" at bounding box center [324, 187] width 150 height 31
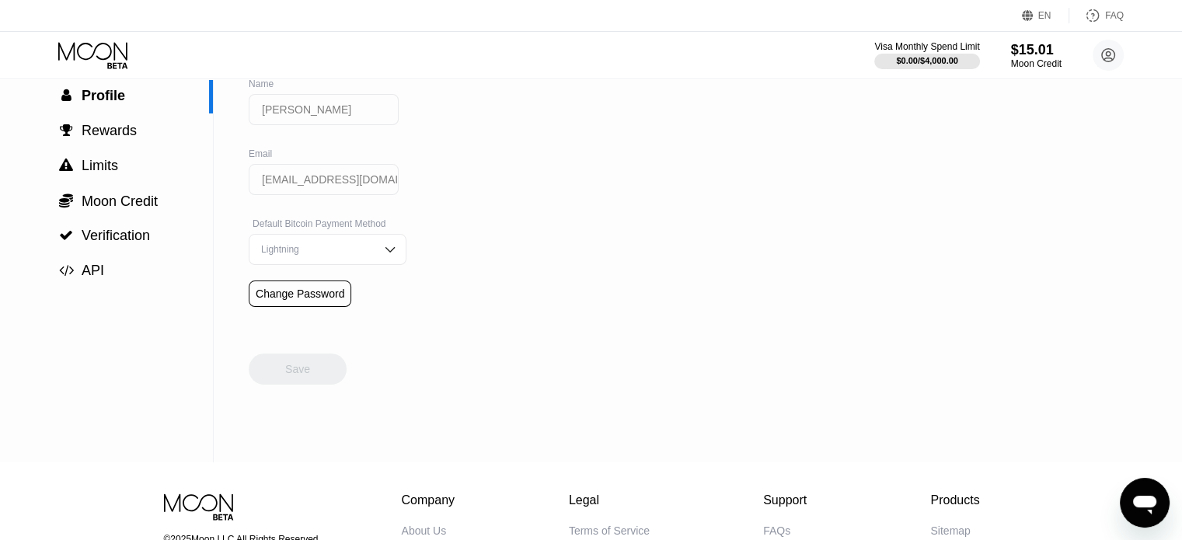
click at [535, 281] on div "Settings  Profile  Rewards  Limits  Moon Credit  Verification  API Profil…" at bounding box center [591, 232] width 1182 height 461
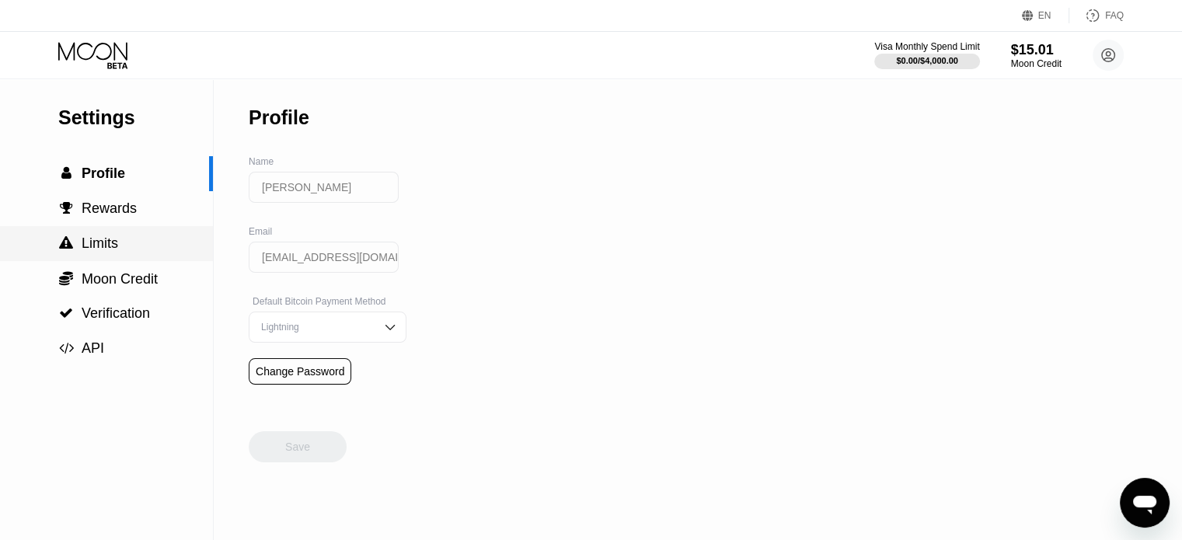
click at [109, 245] on span "Limits" at bounding box center [100, 243] width 37 height 16
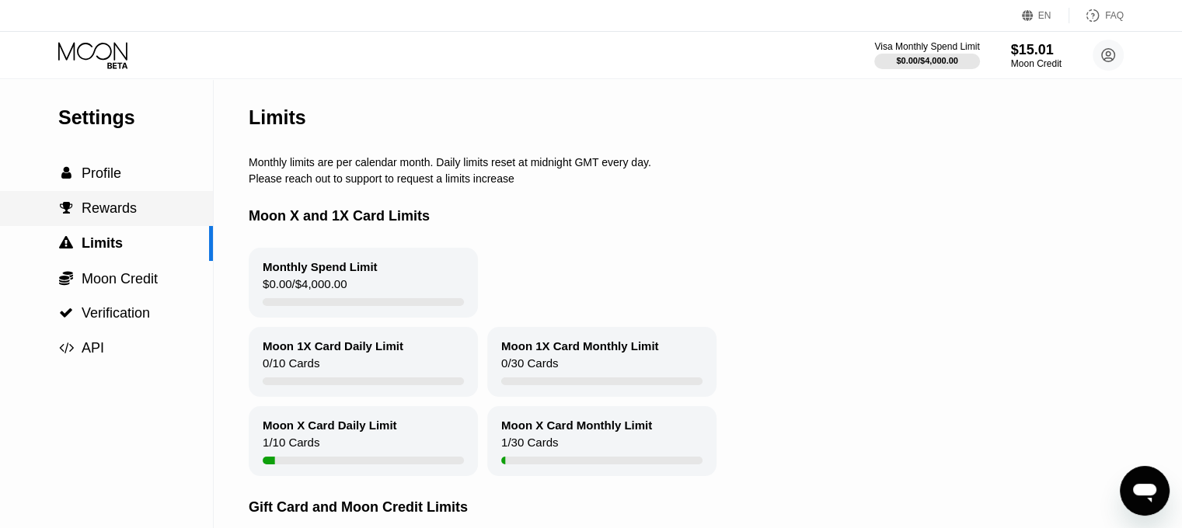
click at [112, 208] on span "Rewards" at bounding box center [109, 209] width 55 height 16
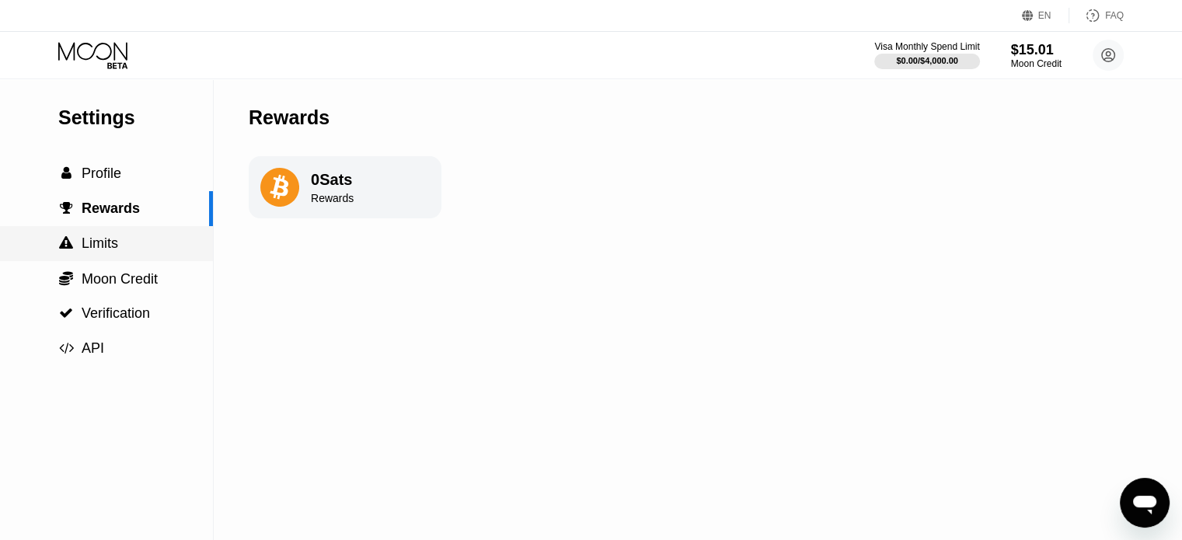
click at [111, 246] on span "Limits" at bounding box center [100, 243] width 37 height 16
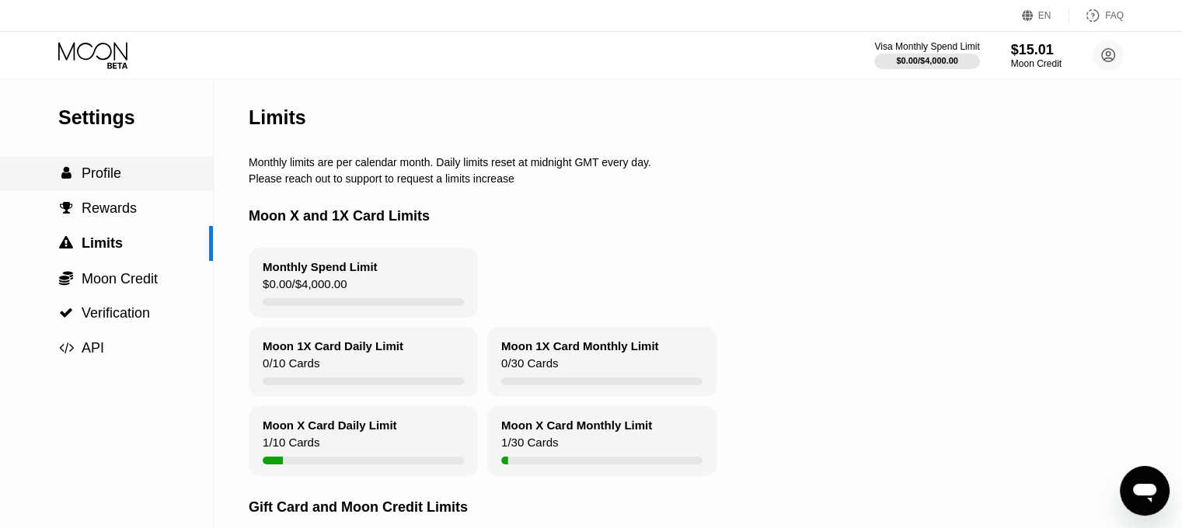
click at [87, 191] on div " Profile" at bounding box center [106, 173] width 213 height 35
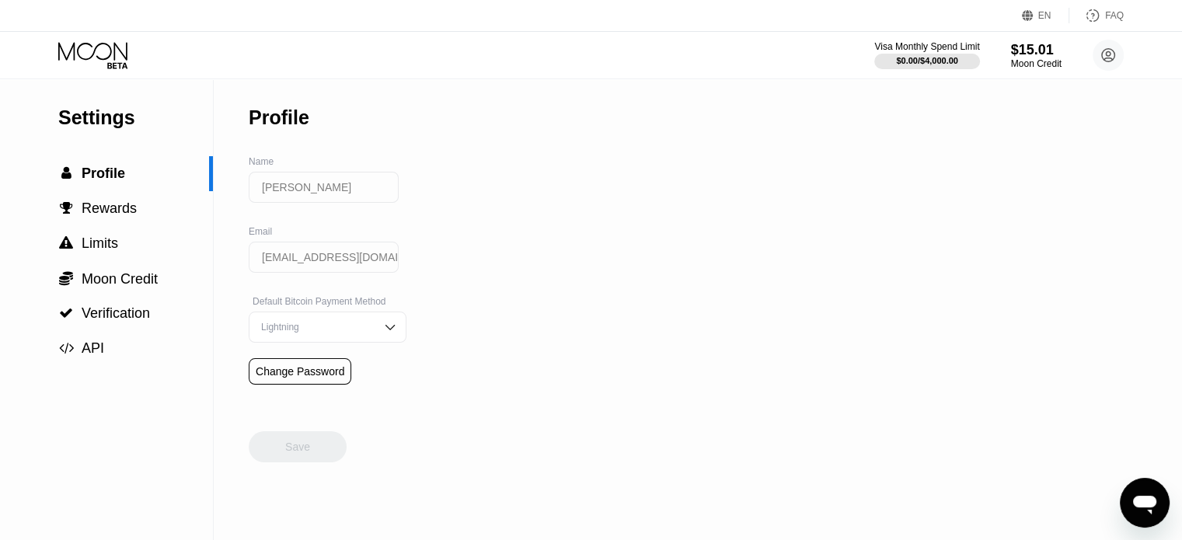
click at [118, 74] on div "Visa Monthly Spend Limit $0.00 / $4,000.00 $15.01 Moon Credit Михаил Иванов iva…" at bounding box center [591, 55] width 1182 height 47
click at [114, 51] on icon at bounding box center [92, 51] width 69 height 18
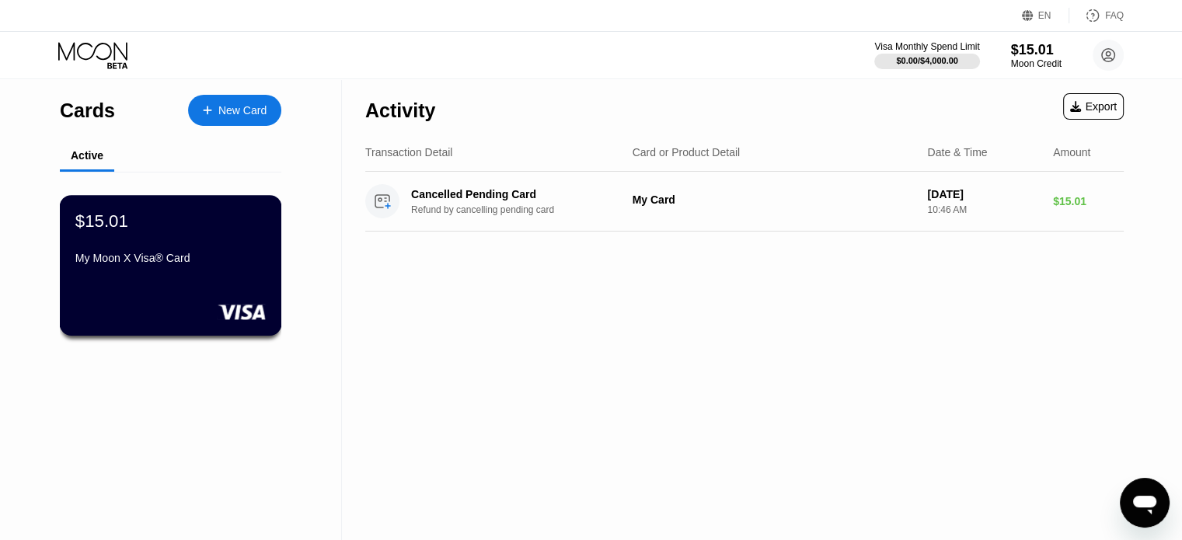
click at [214, 270] on div "My Moon X Visa® Card" at bounding box center [170, 261] width 190 height 19
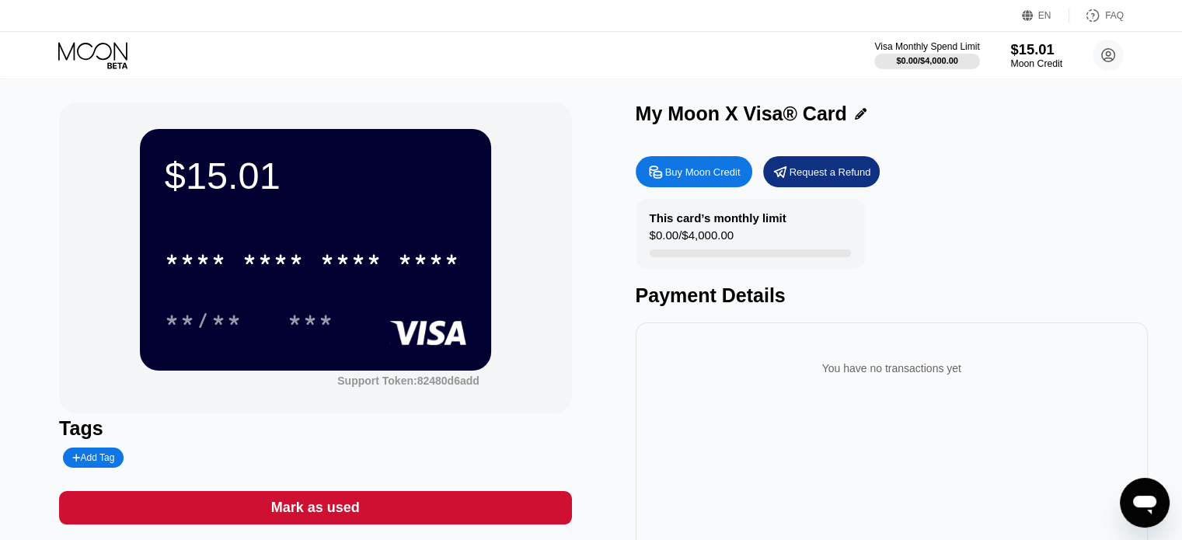
click at [1025, 55] on div "$15.01" at bounding box center [1036, 49] width 52 height 16
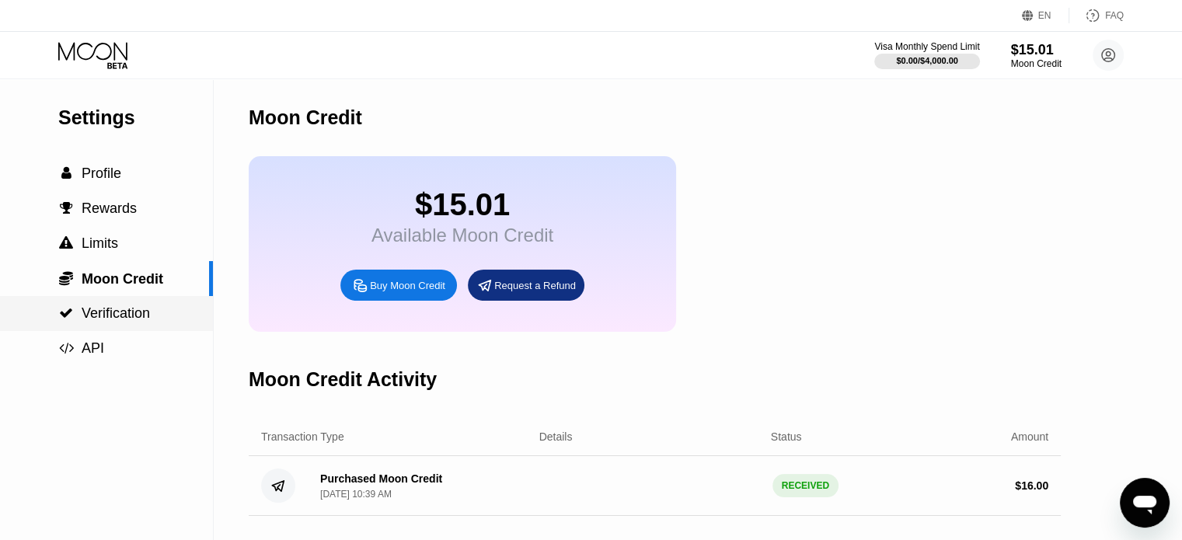
click at [112, 314] on span "Verification" at bounding box center [116, 313] width 68 height 16
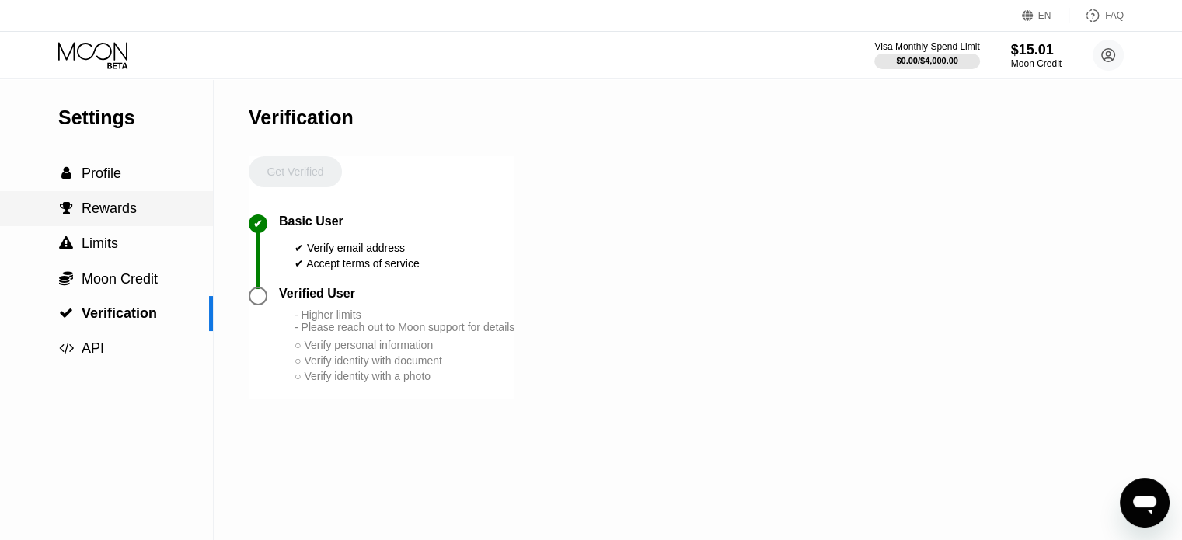
click at [113, 210] on span "Rewards" at bounding box center [109, 209] width 55 height 16
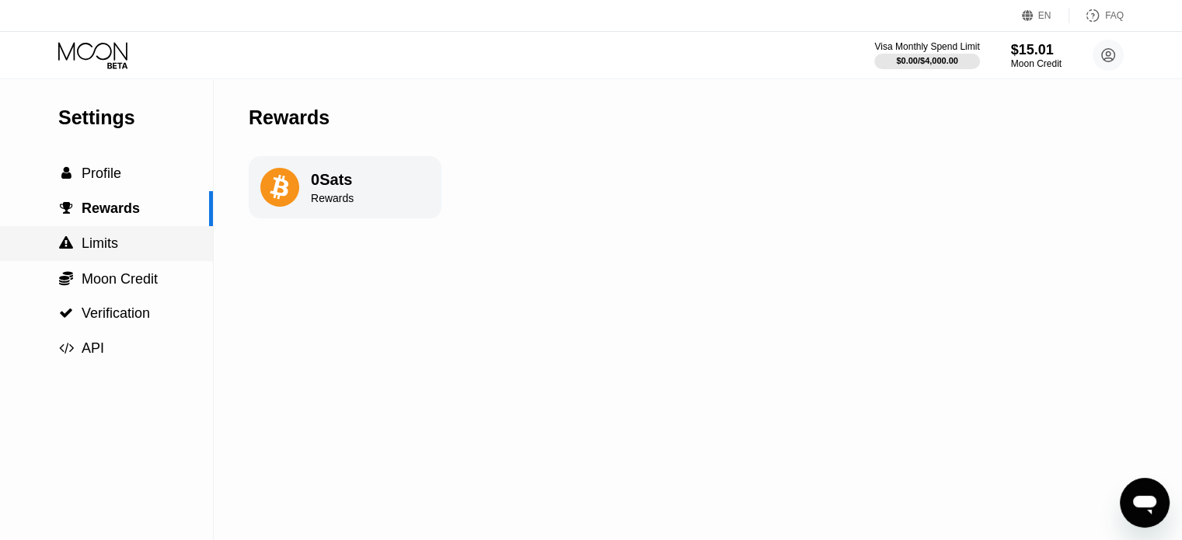
click at [104, 242] on span "Limits" at bounding box center [100, 243] width 37 height 16
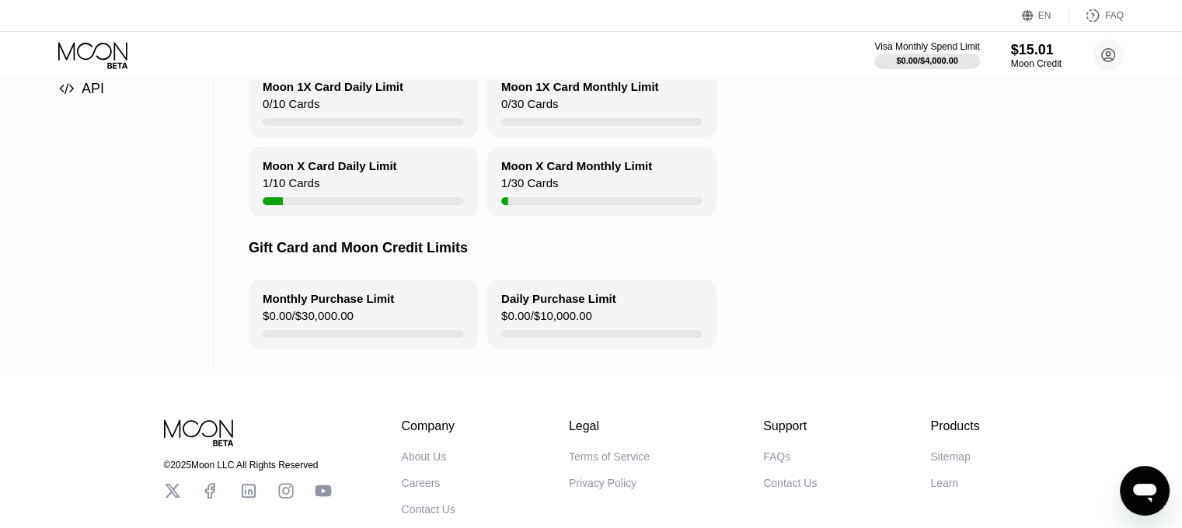
scroll to position [233, 0]
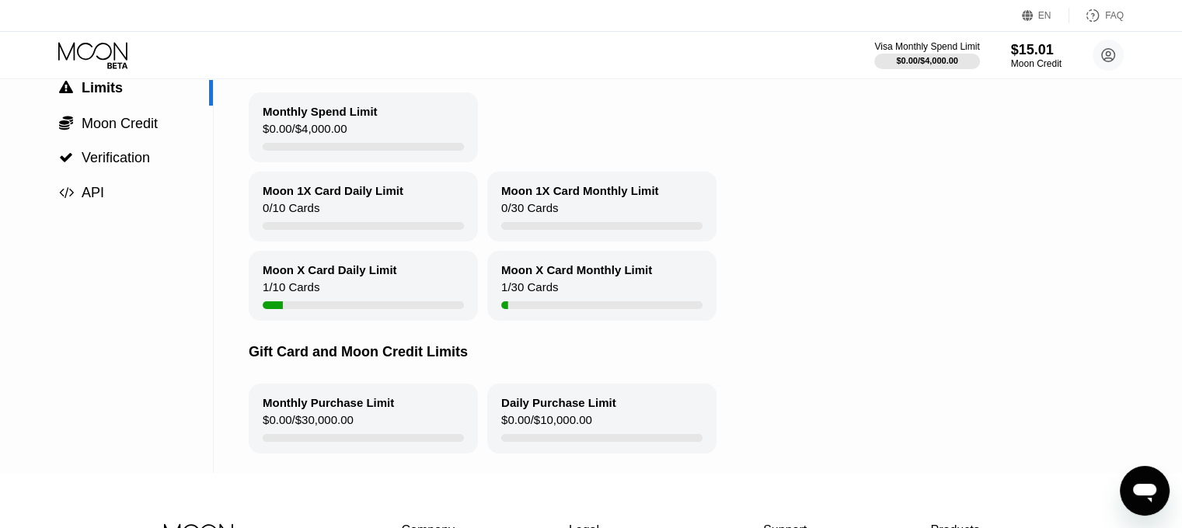
click at [305, 295] on div "1 / 10 Cards" at bounding box center [291, 291] width 57 height 21
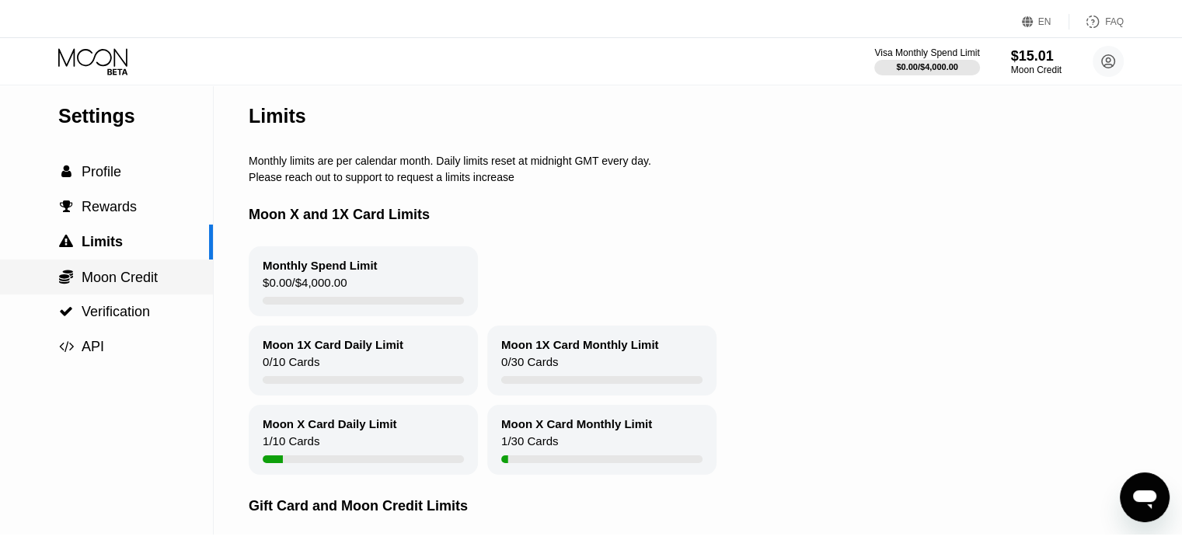
scroll to position [0, 0]
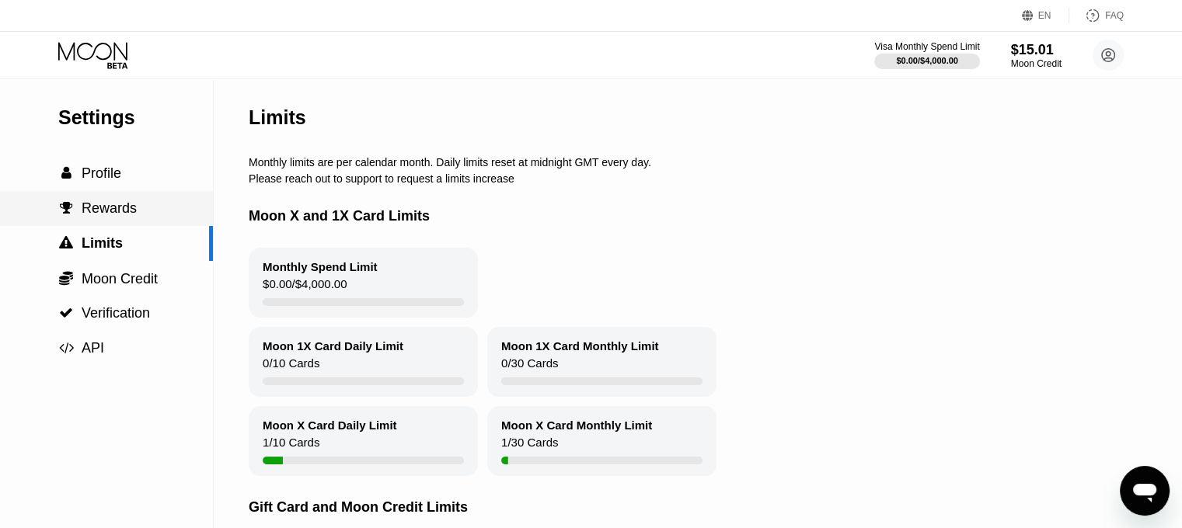
click at [115, 214] on span "Rewards" at bounding box center [109, 209] width 55 height 16
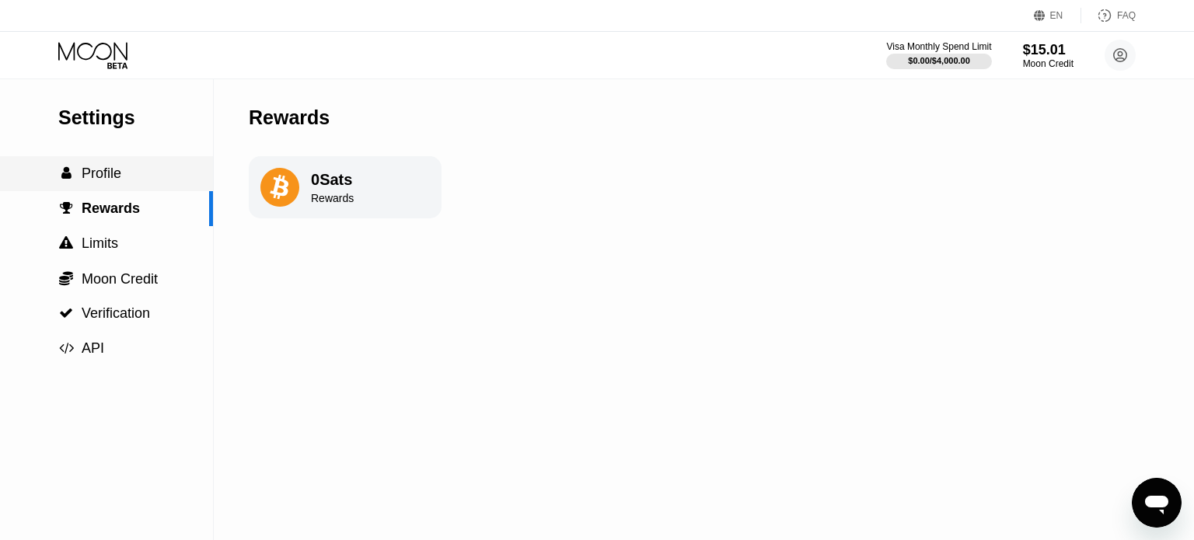
click at [106, 181] on span "Profile" at bounding box center [102, 174] width 40 height 16
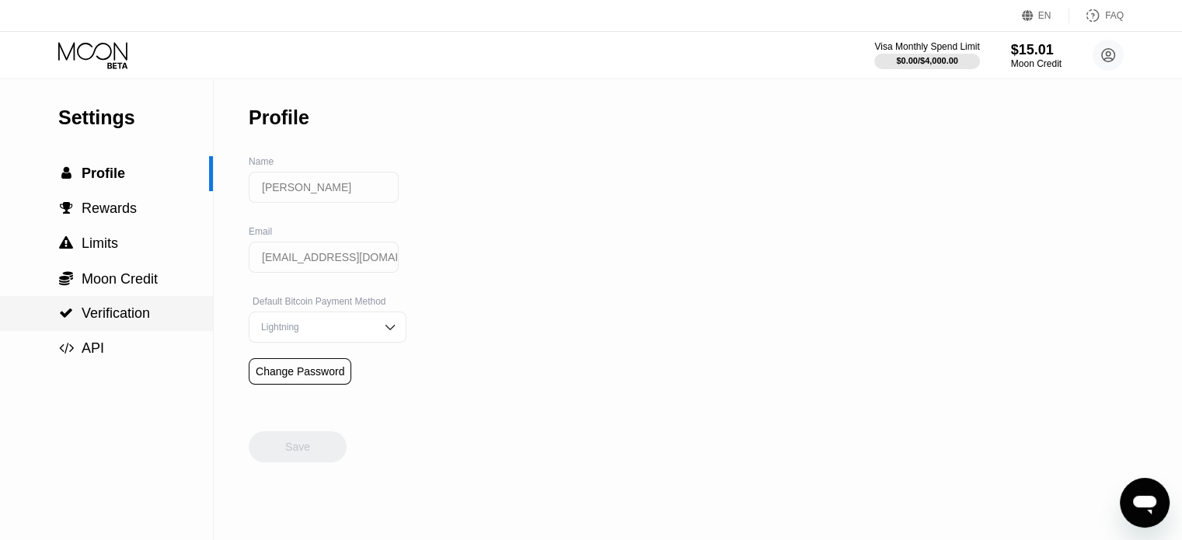
click at [115, 315] on span "Verification" at bounding box center [116, 313] width 68 height 16
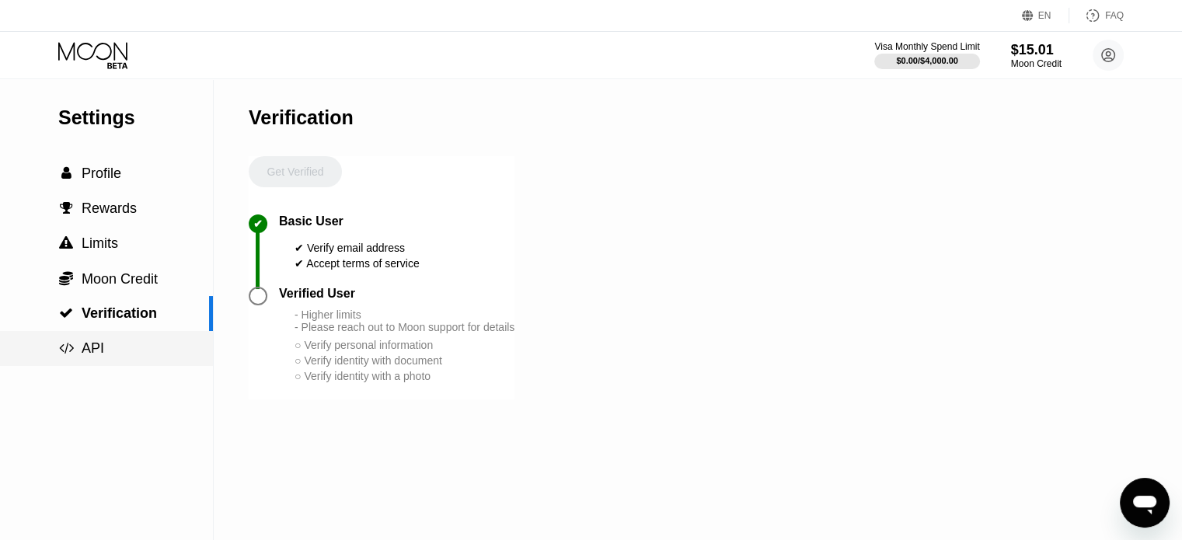
click at [93, 349] on span "API" at bounding box center [93, 348] width 23 height 16
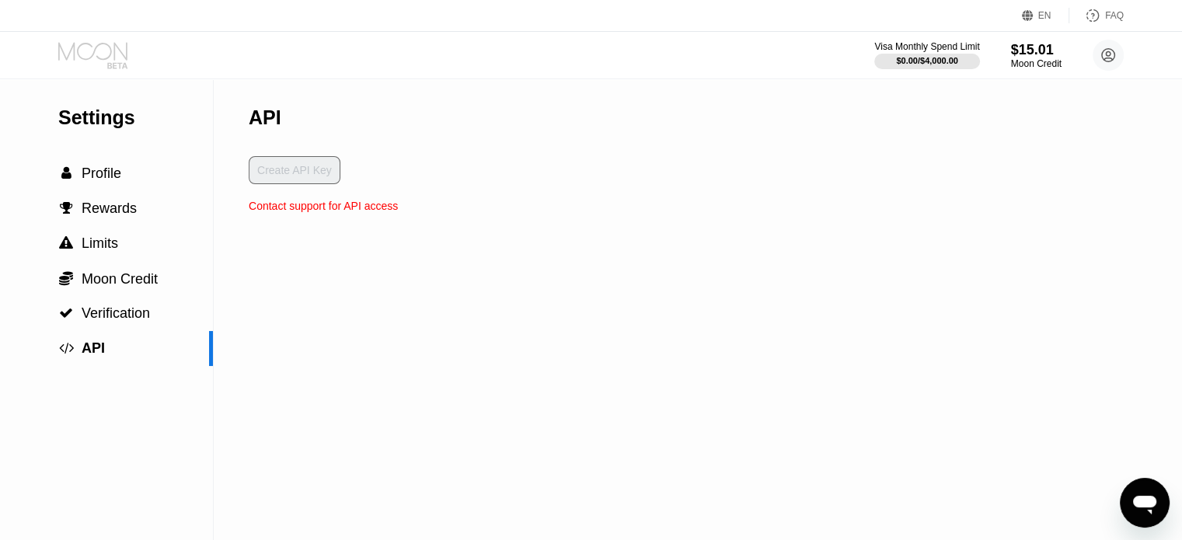
click at [106, 48] on icon at bounding box center [94, 55] width 72 height 27
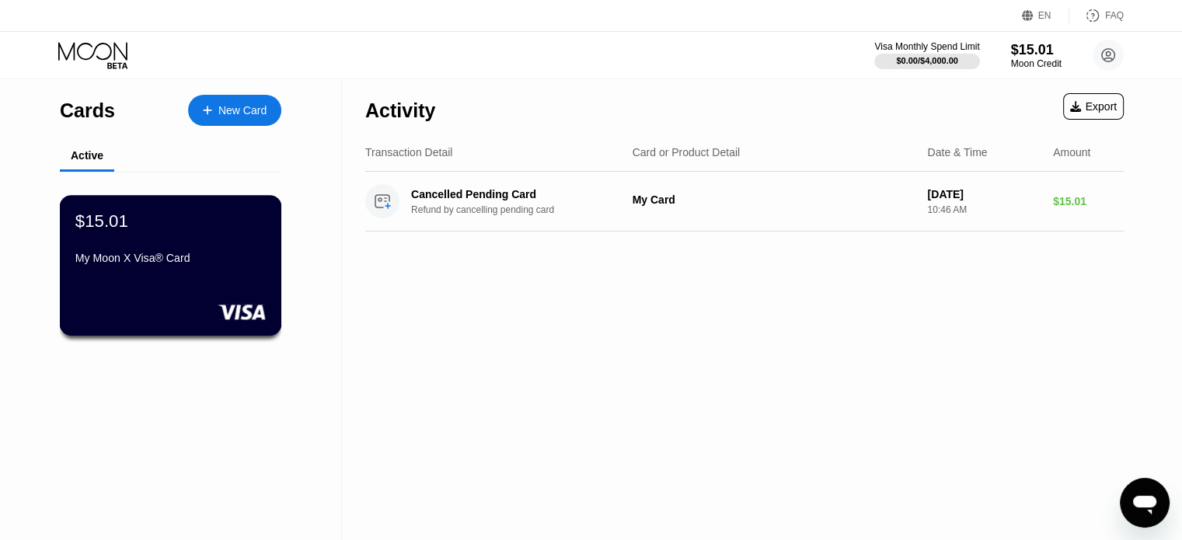
click at [99, 237] on div "$15.01 My Moon X Visa® Card" at bounding box center [170, 241] width 190 height 60
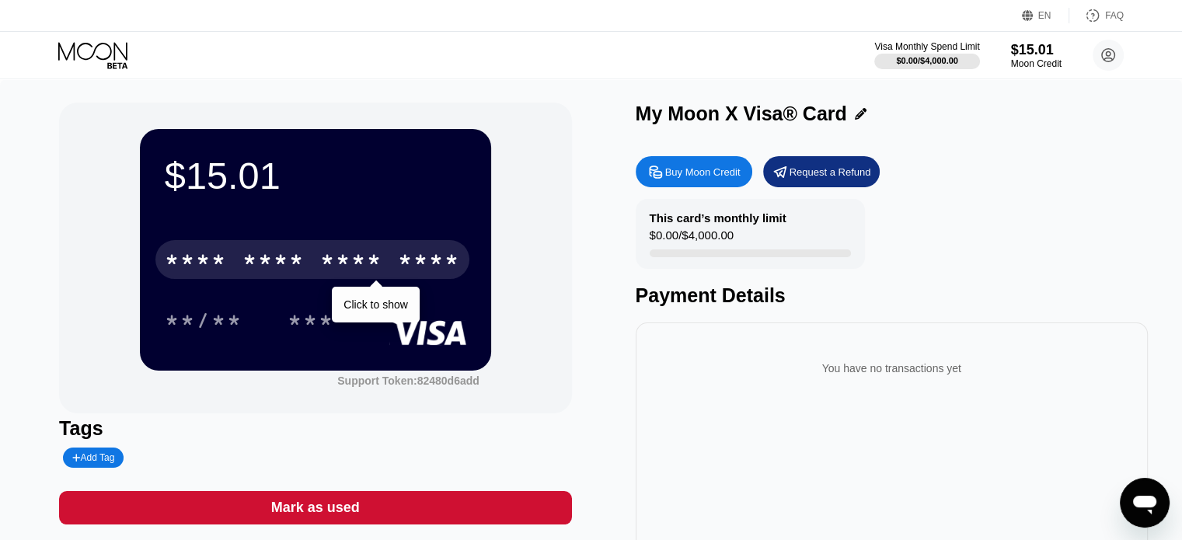
click at [255, 247] on div "* * * * * * * * * * * * ****" at bounding box center [312, 259] width 314 height 39
click at [601, 295] on div "$15.01 * * * * * * * * * * * * 8738 Click to copy 08/28 301 Support Token: 8248…" at bounding box center [591, 349] width 1064 height 492
click at [354, 265] on div "* * * *" at bounding box center [351, 261] width 62 height 25
